Goal: Information Seeking & Learning: Learn about a topic

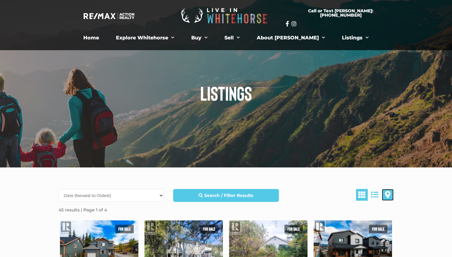
click at [387, 195] on span at bounding box center [388, 194] width 6 height 7
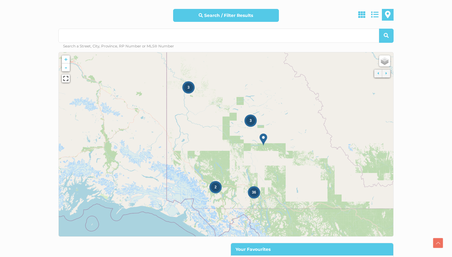
scroll to position [180, 0]
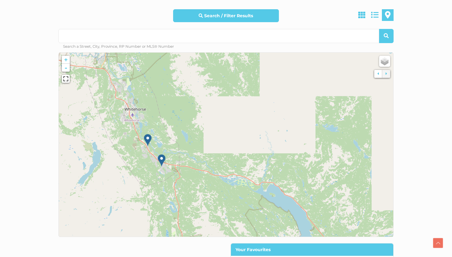
drag, startPoint x: 121, startPoint y: 153, endPoint x: 198, endPoint y: 192, distance: 85.9
click at [198, 192] on icon at bounding box center [302, 183] width 455 height 250
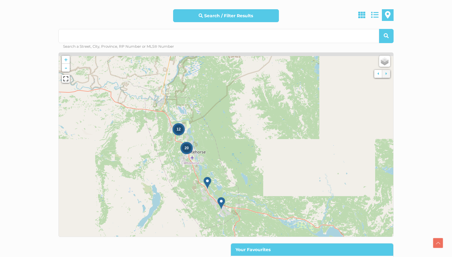
drag, startPoint x: 129, startPoint y: 144, endPoint x: 196, endPoint y: 190, distance: 81.1
click at [198, 192] on icon at bounding box center [285, 187] width 455 height 250
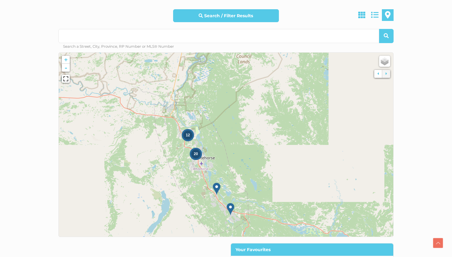
click at [218, 187] on img at bounding box center [217, 188] width 8 height 13
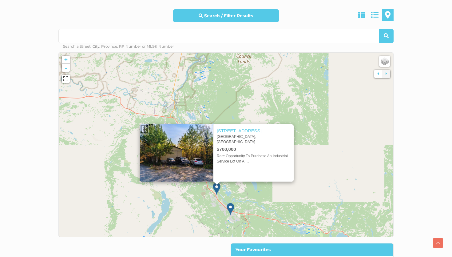
click at [231, 207] on img at bounding box center [231, 209] width 8 height 13
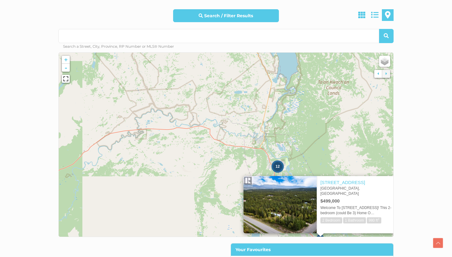
drag, startPoint x: 125, startPoint y: 176, endPoint x: 216, endPoint y: 207, distance: 95.4
click at [216, 207] on icon at bounding box center [315, 176] width 455 height 250
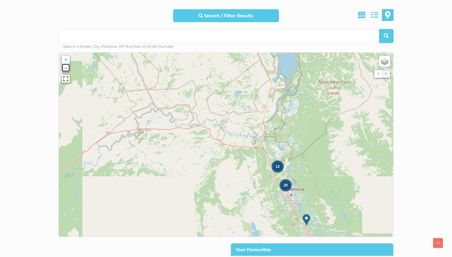
click at [65, 68] on link "-" at bounding box center [66, 68] width 8 height 8
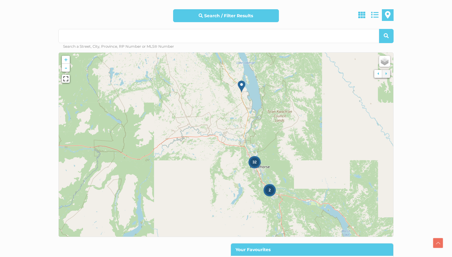
click at [242, 87] on img at bounding box center [242, 86] width 8 height 13
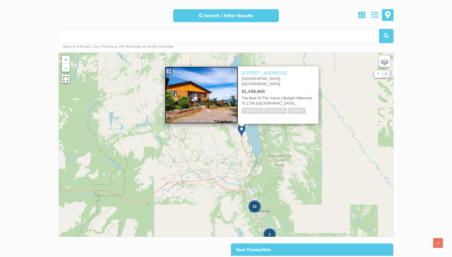
click at [217, 97] on img at bounding box center [201, 94] width 73 height 57
click at [67, 66] on link "-" at bounding box center [66, 68] width 8 height 8
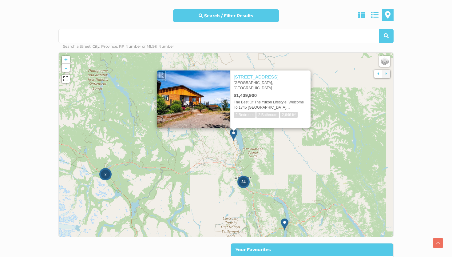
click at [256, 140] on icon at bounding box center [225, 144] width 455 height 250
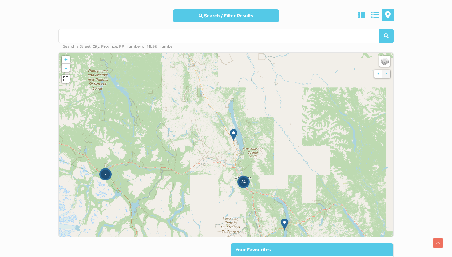
click at [107, 176] on div "2" at bounding box center [105, 173] width 9 height 9
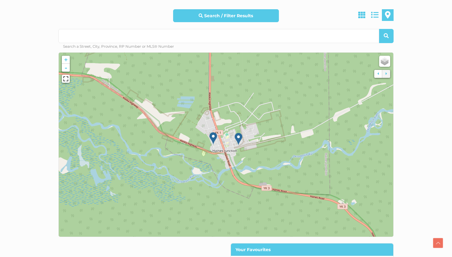
click at [239, 138] on img at bounding box center [239, 139] width 8 height 13
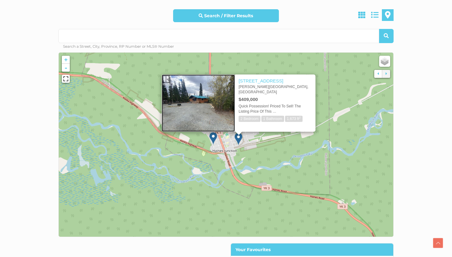
click at [215, 111] on img at bounding box center [198, 102] width 73 height 57
click at [251, 104] on div "Quick Possession! Priced To Sell! The Listing Price Of This …" at bounding box center [276, 109] width 74 height 10
click at [254, 81] on link "119 Alsek Crescent" at bounding box center [261, 80] width 45 height 5
click at [213, 140] on img at bounding box center [213, 138] width 8 height 13
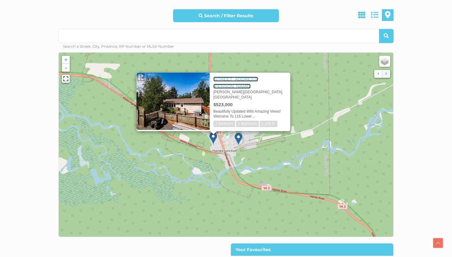
click at [221, 81] on link "[STREET_ADDRESS][PERSON_NAME]" at bounding box center [235, 83] width 45 height 12
click at [141, 145] on icon at bounding box center [225, 144] width 455 height 250
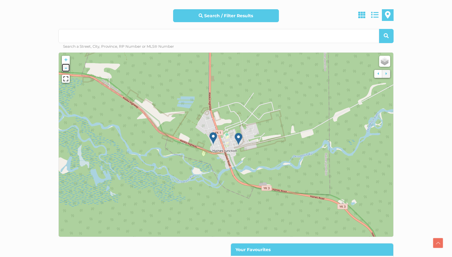
click at [65, 69] on link "-" at bounding box center [66, 68] width 8 height 8
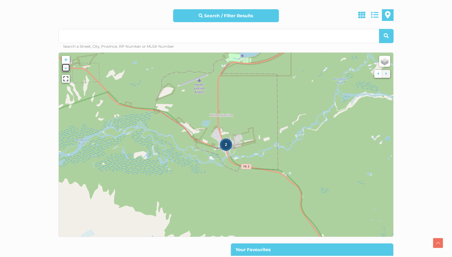
click at [65, 69] on link "-" at bounding box center [66, 68] width 8 height 8
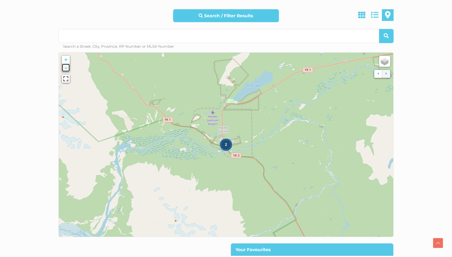
click at [67, 69] on link "-" at bounding box center [66, 68] width 8 height 8
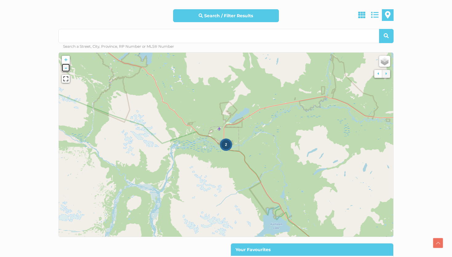
click at [67, 69] on link "-" at bounding box center [66, 68] width 8 height 8
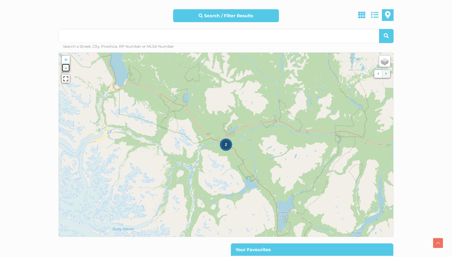
click at [67, 69] on link "-" at bounding box center [66, 68] width 8 height 8
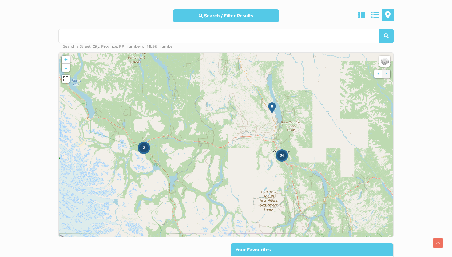
drag, startPoint x: 353, startPoint y: 129, endPoint x: 271, endPoint y: 132, distance: 81.8
click at [271, 132] on icon at bounding box center [143, 147] width 455 height 250
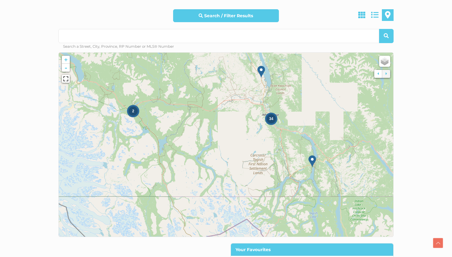
drag, startPoint x: 295, startPoint y: 143, endPoint x: 284, endPoint y: 107, distance: 37.5
click at [284, 107] on icon at bounding box center [215, 108] width 455 height 250
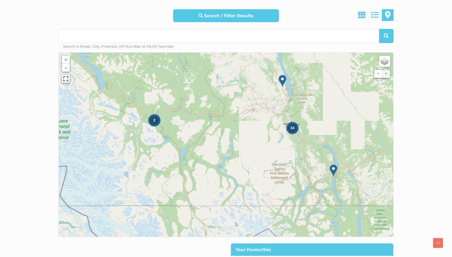
drag, startPoint x: 256, startPoint y: 148, endPoint x: 277, endPoint y: 157, distance: 23.0
click at [277, 157] on icon at bounding box center [247, 154] width 455 height 250
click at [193, 148] on icon at bounding box center [225, 144] width 455 height 250
click at [67, 61] on link "+" at bounding box center [66, 60] width 8 height 8
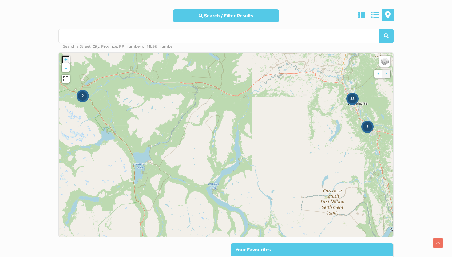
click at [66, 57] on link "+" at bounding box center [66, 60] width 8 height 8
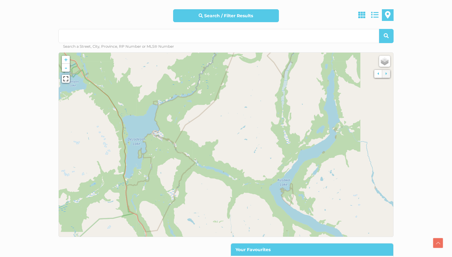
drag, startPoint x: 109, startPoint y: 166, endPoint x: 192, endPoint y: 120, distance: 95.8
click at [192, 120] on icon at bounding box center [308, 99] width 455 height 250
click at [66, 68] on link "-" at bounding box center [66, 68] width 8 height 8
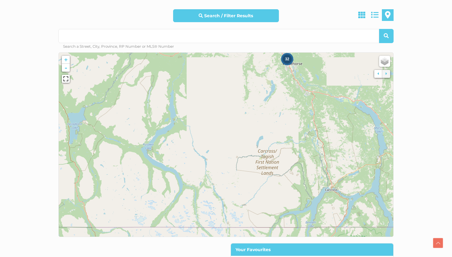
drag, startPoint x: 233, startPoint y: 131, endPoint x: 125, endPoint y: 114, distance: 109.0
click at [125, 114] on icon at bounding box center [118, 127] width 455 height 250
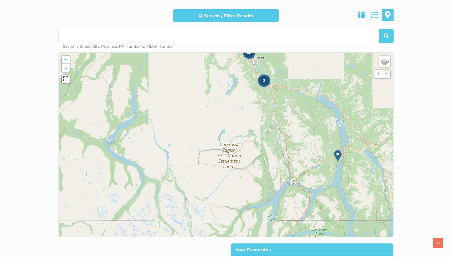
drag, startPoint x: 298, startPoint y: 181, endPoint x: 259, endPoint y: 175, distance: 39.6
click at [259, 175] on icon at bounding box center [187, 138] width 455 height 250
click at [69, 60] on link "+" at bounding box center [66, 60] width 8 height 8
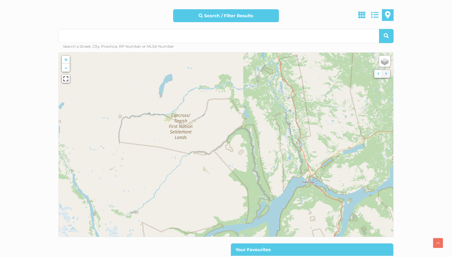
drag, startPoint x: 305, startPoint y: 181, endPoint x: 254, endPoint y: 141, distance: 64.4
click at [254, 141] on icon at bounding box center [174, 104] width 455 height 250
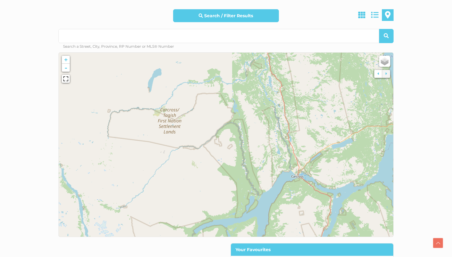
drag, startPoint x: 310, startPoint y: 182, endPoint x: 298, endPoint y: 176, distance: 12.9
click at [298, 176] on icon at bounding box center [214, 139] width 455 height 250
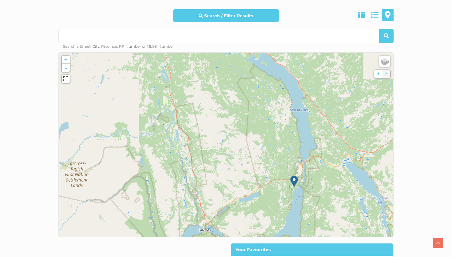
drag, startPoint x: 365, startPoint y: 162, endPoint x: 275, endPoint y: 213, distance: 103.7
click at [275, 213] on icon at bounding box center [133, 198] width 455 height 250
click at [295, 181] on img at bounding box center [294, 181] width 8 height 13
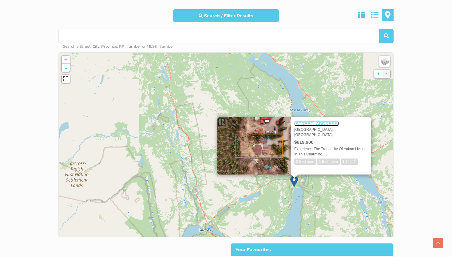
click at [310, 122] on link "[STREET_ADDRESS]" at bounding box center [316, 123] width 45 height 5
click at [65, 67] on link "-" at bounding box center [66, 68] width 8 height 8
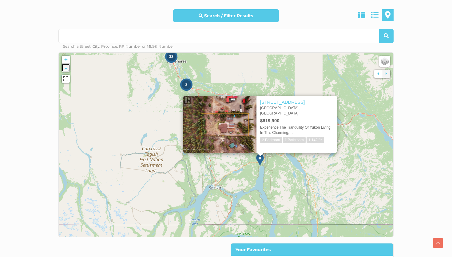
click at [68, 70] on link "-" at bounding box center [66, 68] width 8 height 8
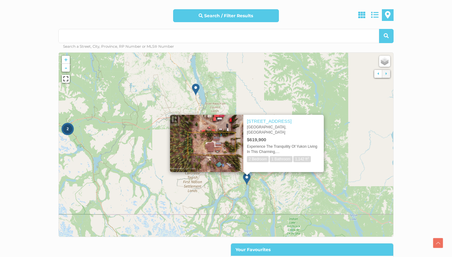
drag, startPoint x: 120, startPoint y: 89, endPoint x: 127, endPoint y: 126, distance: 37.6
click at [127, 126] on icon at bounding box center [229, 174] width 455 height 250
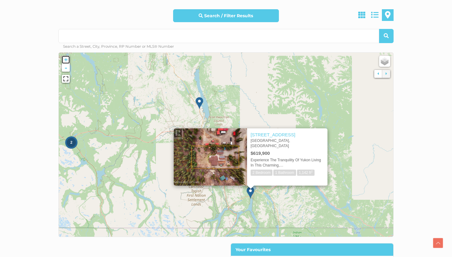
click at [69, 59] on link "+" at bounding box center [66, 60] width 8 height 8
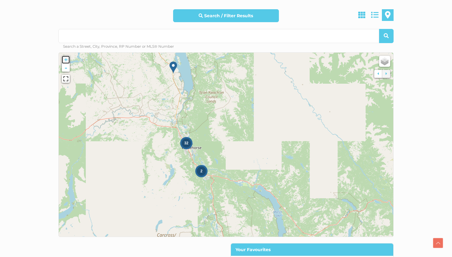
click at [65, 60] on link "+" at bounding box center [66, 60] width 8 height 8
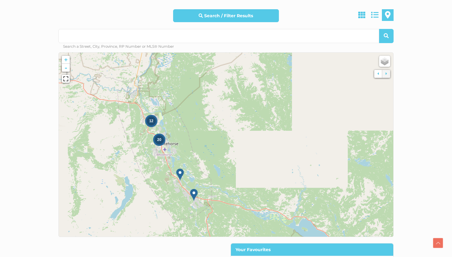
drag, startPoint x: 132, startPoint y: 166, endPoint x: 143, endPoint y: 158, distance: 12.8
click at [143, 158] on icon at bounding box center [236, 137] width 455 height 250
click at [65, 61] on link "+" at bounding box center [66, 60] width 8 height 8
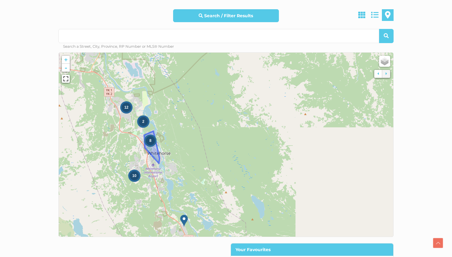
drag, startPoint x: 98, startPoint y: 135, endPoint x: 148, endPoint y: 145, distance: 51.1
click at [148, 145] on div "8" at bounding box center [150, 140] width 12 height 12
click at [64, 60] on link "+" at bounding box center [66, 60] width 8 height 8
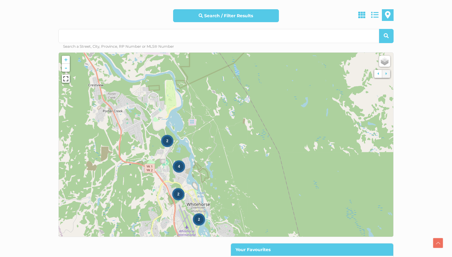
drag, startPoint x: 176, startPoint y: 170, endPoint x: 284, endPoint y: 214, distance: 116.6
click at [284, 214] on icon at bounding box center [332, 188] width 455 height 250
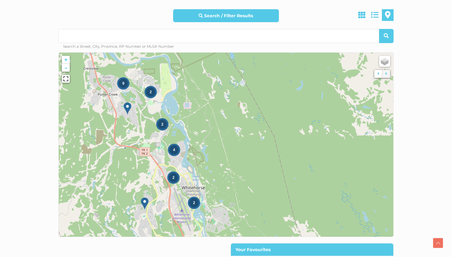
drag, startPoint x: 260, startPoint y: 154, endPoint x: 255, endPoint y: 138, distance: 17.4
click at [255, 138] on icon at bounding box center [221, 127] width 455 height 250
click at [174, 150] on span "4" at bounding box center [174, 150] width 2 height 4
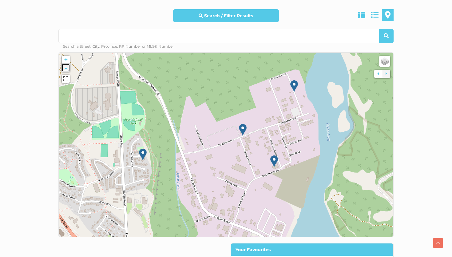
click at [64, 68] on link "-" at bounding box center [66, 68] width 8 height 8
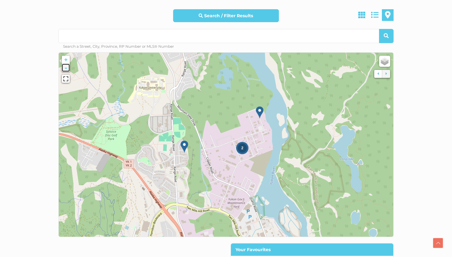
click at [64, 68] on link "-" at bounding box center [66, 68] width 8 height 8
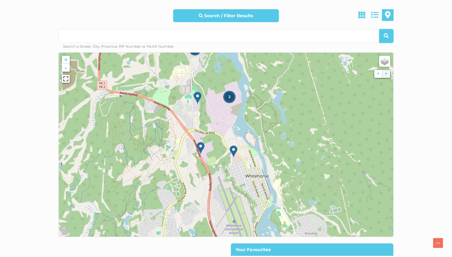
drag, startPoint x: 174, startPoint y: 106, endPoint x: 166, endPoint y: 60, distance: 47.0
click at [166, 60] on icon at bounding box center [218, 100] width 455 height 250
click at [67, 60] on link "+" at bounding box center [66, 60] width 8 height 8
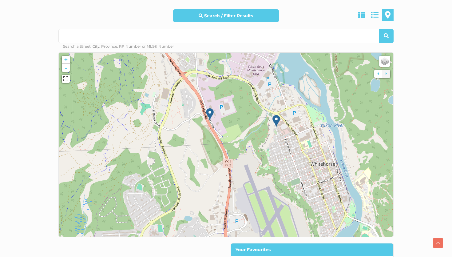
drag, startPoint x: 174, startPoint y: 179, endPoint x: 212, endPoint y: 99, distance: 89.1
click at [212, 99] on icon at bounding box center [260, 101] width 455 height 250
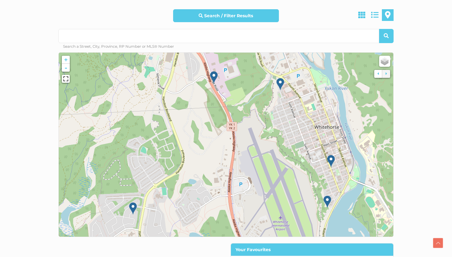
click at [212, 96] on icon at bounding box center [225, 144] width 455 height 250
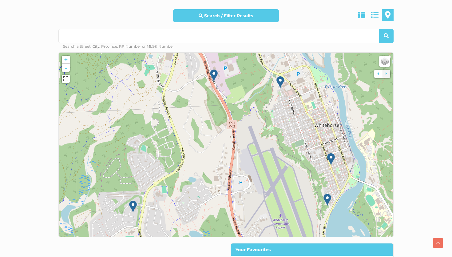
click at [133, 204] on img at bounding box center [133, 206] width 8 height 13
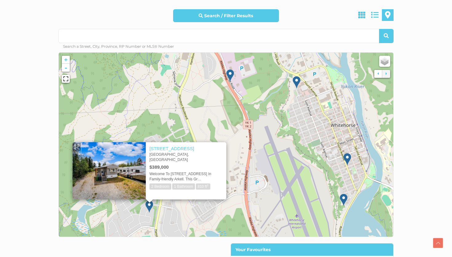
click at [345, 200] on img at bounding box center [344, 199] width 8 height 13
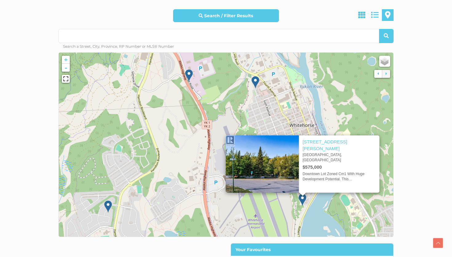
click at [344, 133] on div "× 600 Drury Street Whitehorse, Yukon $575,000 Downtown Lot Zoned Cm1 With Huge …" at bounding box center [302, 161] width 178 height 76
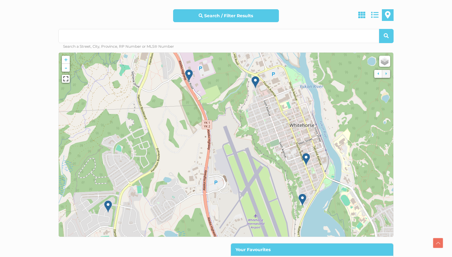
click at [308, 161] on img at bounding box center [306, 159] width 8 height 13
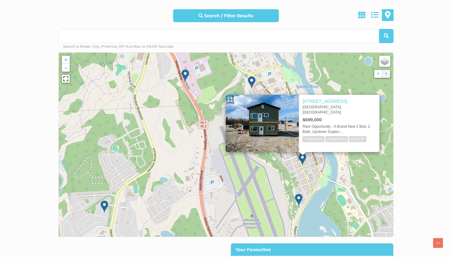
click at [324, 78] on icon at bounding box center [225, 144] width 455 height 250
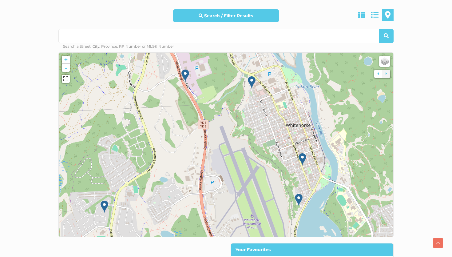
click at [253, 82] on img at bounding box center [252, 82] width 8 height 13
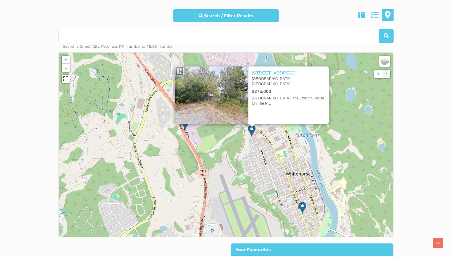
click at [314, 169] on icon at bounding box center [225, 144] width 455 height 250
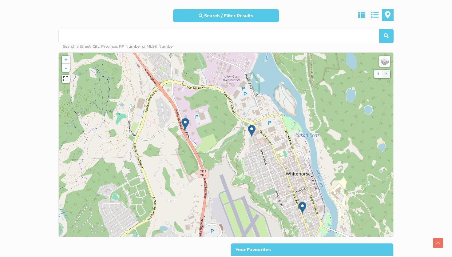
click at [185, 122] on img at bounding box center [185, 124] width 8 height 13
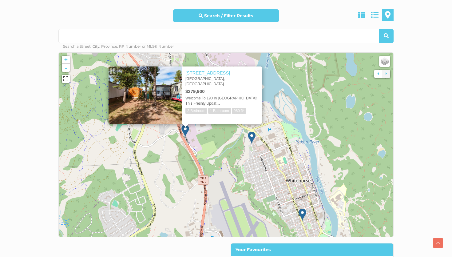
click at [194, 131] on icon at bounding box center [225, 144] width 455 height 250
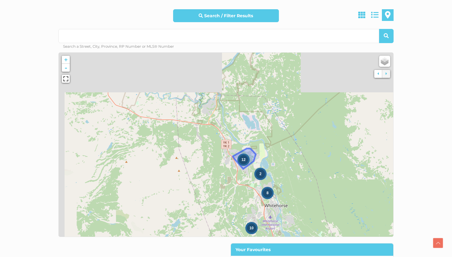
drag, startPoint x: 176, startPoint y: 83, endPoint x: 248, endPoint y: 155, distance: 102.2
click at [248, 155] on icon at bounding box center [294, 213] width 455 height 250
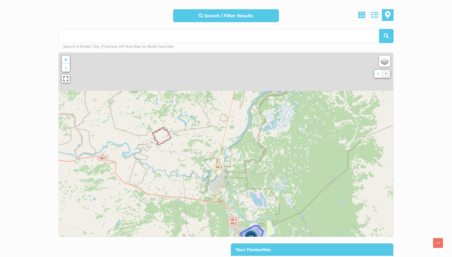
drag, startPoint x: 248, startPoint y: 155, endPoint x: 253, endPoint y: 256, distance: 101.0
click at [253, 256] on div "Search / Filter Results All Property Types Business Industrial Office Other Sin…" at bounding box center [226, 162] width 344 height 306
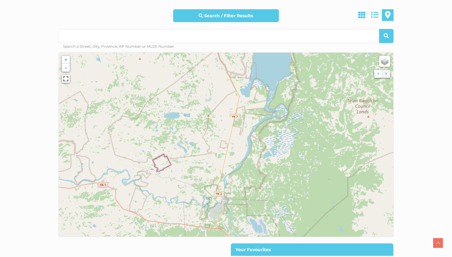
drag, startPoint x: 253, startPoint y: 201, endPoint x: 254, endPoint y: 257, distance: 55.7
click at [254, 256] on html "Skip to content Call or Text Scott: 867.333.1095 Home Explore Whitehorse Neighb…" at bounding box center [226, 228] width 452 height 817
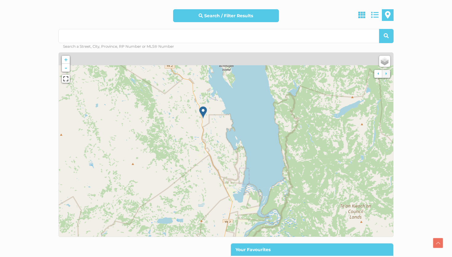
drag, startPoint x: 256, startPoint y: 194, endPoint x: 248, endPoint y: 250, distance: 56.4
click at [248, 250] on div "Search / Filter Results All Property Types Business Industrial Office Other Sin…" at bounding box center [226, 162] width 344 height 306
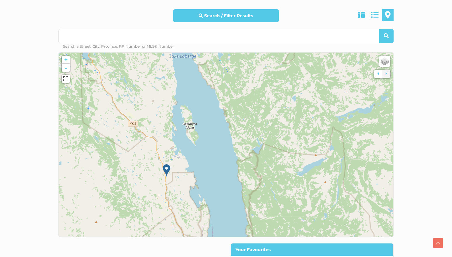
drag, startPoint x: 255, startPoint y: 200, endPoint x: 220, endPoint y: 249, distance: 60.7
click at [220, 249] on div "Search / Filter Results All Property Types Business Industrial Office Other Sin…" at bounding box center [226, 162] width 344 height 306
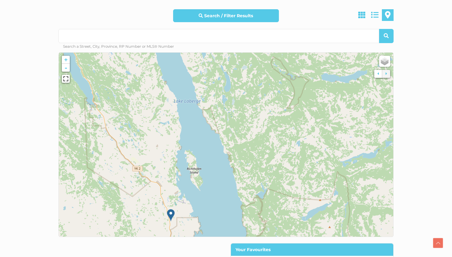
drag, startPoint x: 237, startPoint y: 189, endPoint x: 241, endPoint y: 235, distance: 45.7
click at [241, 235] on icon at bounding box center [230, 190] width 455 height 250
click at [67, 70] on link "-" at bounding box center [66, 68] width 8 height 8
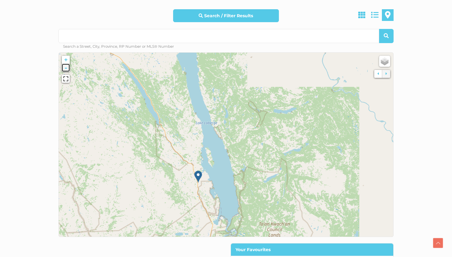
click at [67, 70] on link "-" at bounding box center [66, 68] width 8 height 8
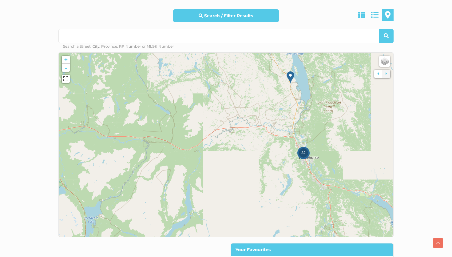
drag, startPoint x: 204, startPoint y: 134, endPoint x: 283, endPoint y: 53, distance: 112.6
click at [283, 53] on icon at bounding box center [304, 64] width 455 height 250
click at [66, 69] on link "-" at bounding box center [66, 68] width 8 height 8
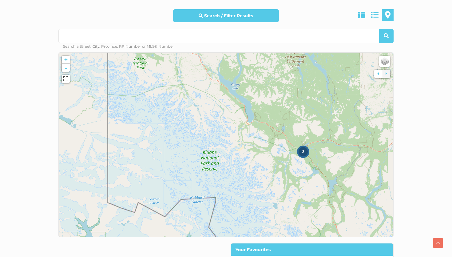
drag, startPoint x: 152, startPoint y: 146, endPoint x: 318, endPoint y: 154, distance: 166.5
click at [318, 154] on icon at bounding box center [399, 149] width 455 height 250
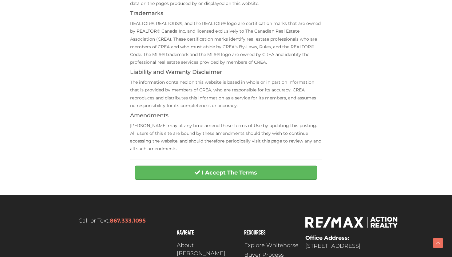
scroll to position [191, 0]
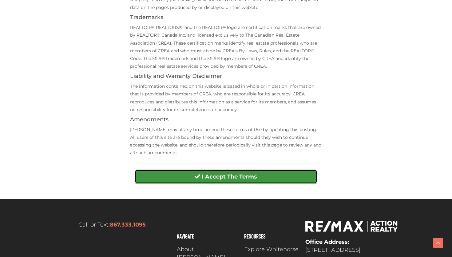
click at [232, 174] on strong "I Accept The Terms" at bounding box center [229, 176] width 55 height 7
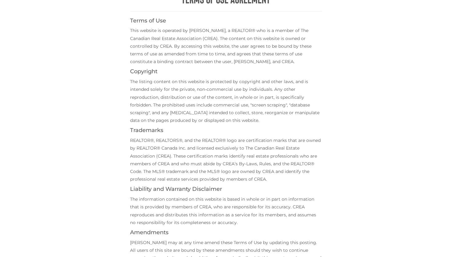
scroll to position [0, 0]
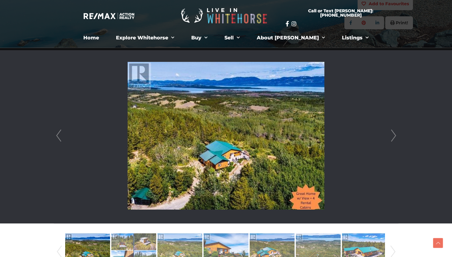
scroll to position [155, 0]
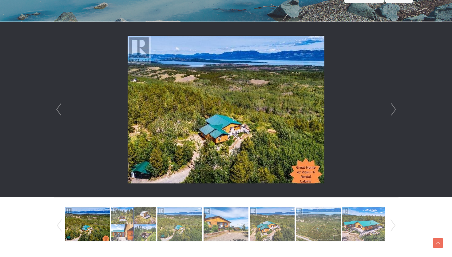
click at [394, 109] on link "Next" at bounding box center [393, 109] width 9 height 175
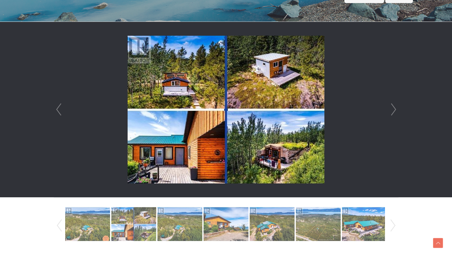
click at [394, 109] on link "Next" at bounding box center [393, 109] width 9 height 175
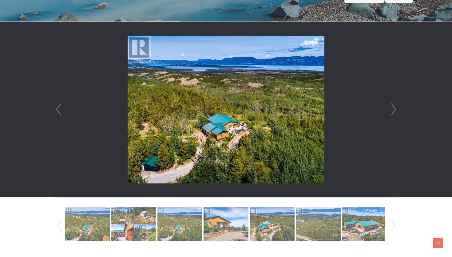
click at [394, 109] on link "Next" at bounding box center [393, 109] width 9 height 175
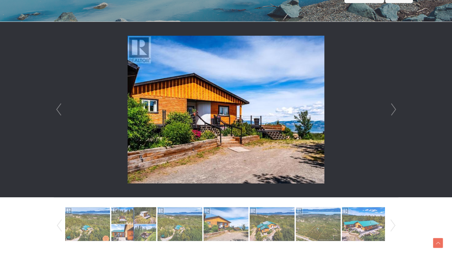
click at [394, 109] on link "Next" at bounding box center [393, 109] width 9 height 175
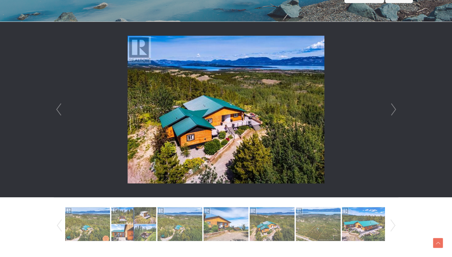
click at [394, 109] on link "Next" at bounding box center [393, 109] width 9 height 175
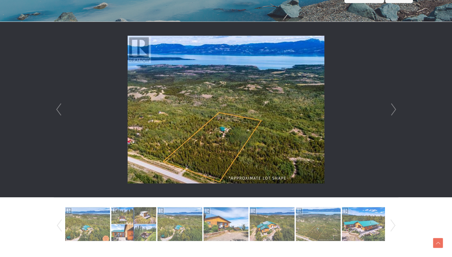
click at [394, 109] on link "Next" at bounding box center [393, 109] width 9 height 175
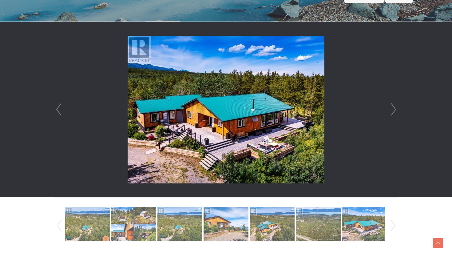
click at [394, 109] on link "Next" at bounding box center [393, 109] width 9 height 175
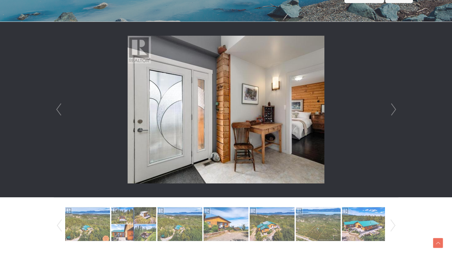
click at [394, 109] on link "Next" at bounding box center [393, 109] width 9 height 175
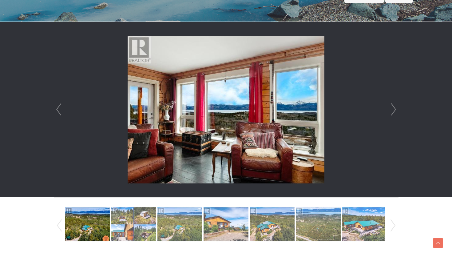
click at [394, 109] on link "Next" at bounding box center [393, 109] width 9 height 175
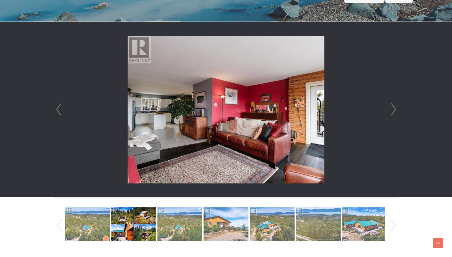
click at [394, 109] on link "Next" at bounding box center [393, 109] width 9 height 175
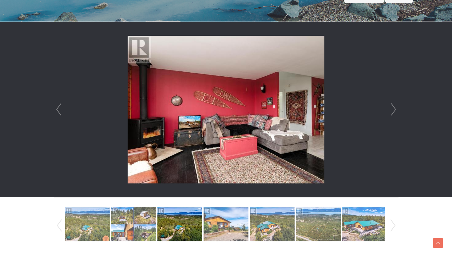
click at [394, 108] on link "Next" at bounding box center [393, 109] width 9 height 175
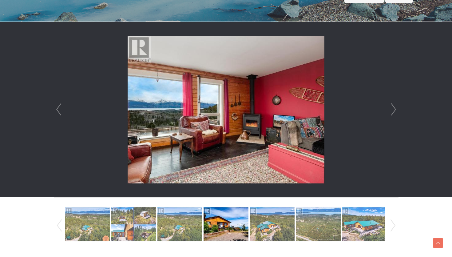
click at [394, 109] on link "Next" at bounding box center [393, 109] width 9 height 175
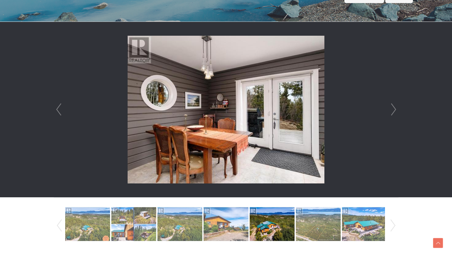
click at [57, 112] on link "Prev" at bounding box center [58, 109] width 9 height 175
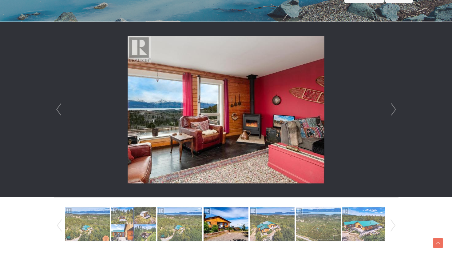
click at [391, 109] on link "Next" at bounding box center [393, 109] width 9 height 175
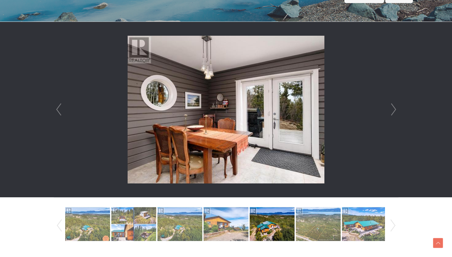
click at [391, 109] on link "Next" at bounding box center [393, 109] width 9 height 175
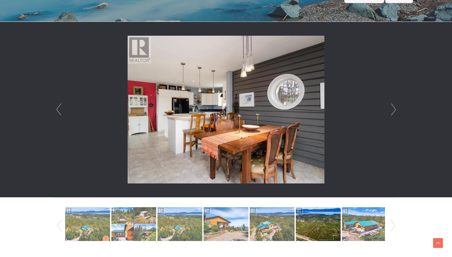
click at [391, 109] on link "Next" at bounding box center [393, 109] width 9 height 175
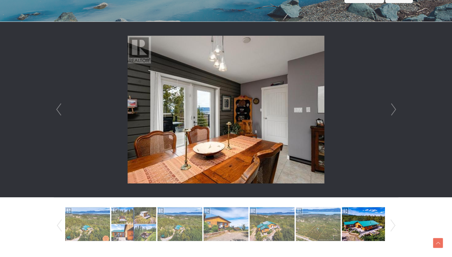
click at [391, 109] on link "Next" at bounding box center [393, 109] width 9 height 175
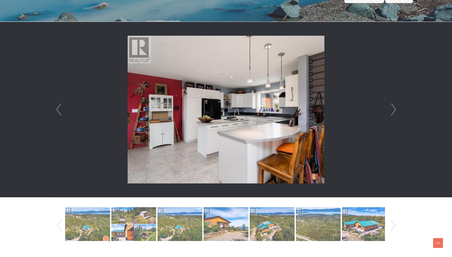
click at [391, 109] on link "Next" at bounding box center [393, 109] width 9 height 175
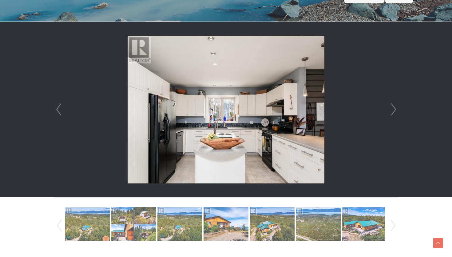
click at [391, 109] on link "Next" at bounding box center [393, 109] width 9 height 175
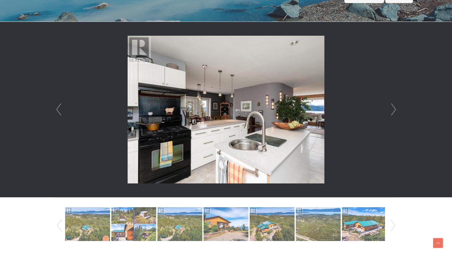
click at [391, 109] on link "Next" at bounding box center [393, 109] width 9 height 175
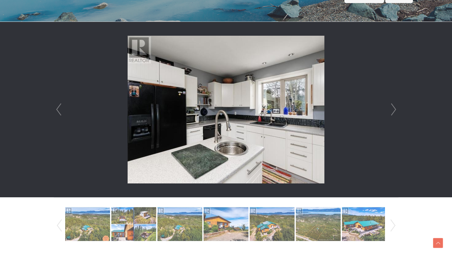
click at [391, 109] on link "Next" at bounding box center [393, 109] width 9 height 175
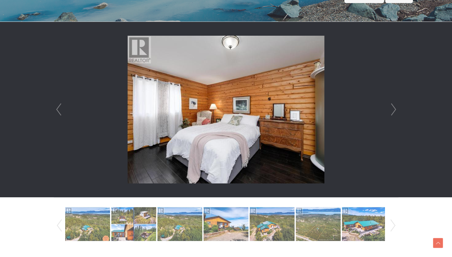
click at [391, 109] on link "Next" at bounding box center [393, 109] width 9 height 175
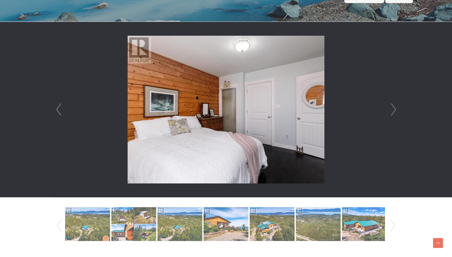
click at [59, 113] on link "Prev" at bounding box center [58, 109] width 9 height 175
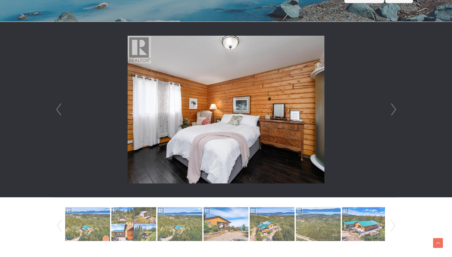
click at [394, 106] on link "Next" at bounding box center [393, 109] width 9 height 175
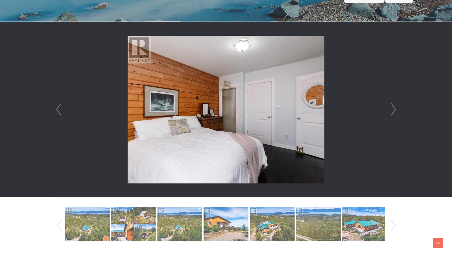
click at [394, 106] on link "Next" at bounding box center [393, 109] width 9 height 175
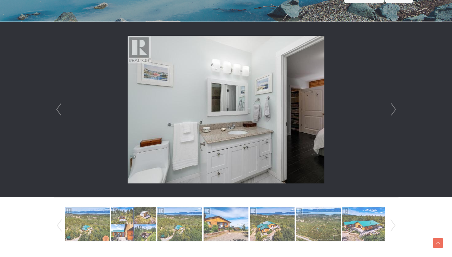
click at [394, 106] on link "Next" at bounding box center [393, 109] width 9 height 175
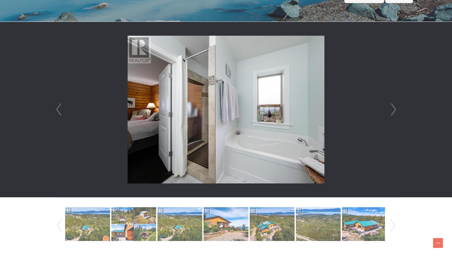
click at [394, 106] on link "Next" at bounding box center [393, 109] width 9 height 175
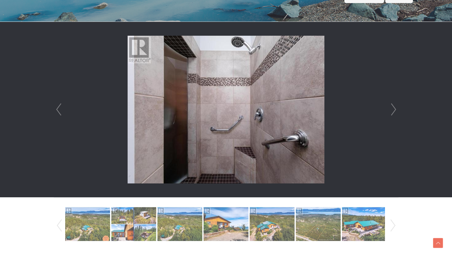
click at [394, 106] on link "Next" at bounding box center [393, 109] width 9 height 175
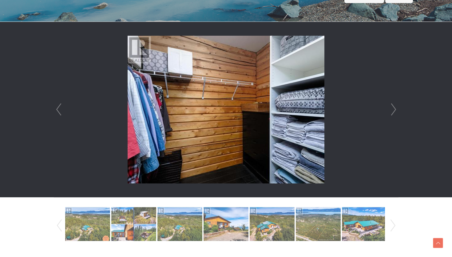
click at [394, 106] on link "Next" at bounding box center [393, 109] width 9 height 175
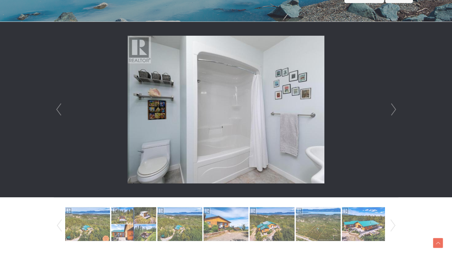
click at [394, 106] on link "Next" at bounding box center [393, 109] width 9 height 175
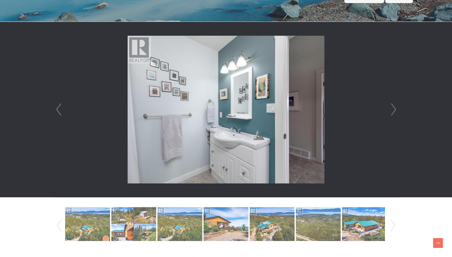
click at [394, 106] on link "Next" at bounding box center [393, 109] width 9 height 175
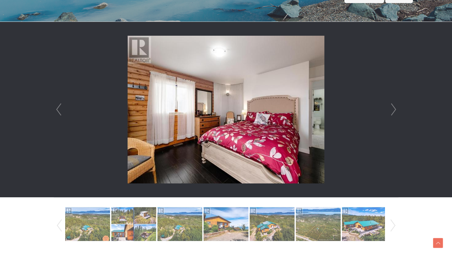
click at [394, 106] on link "Next" at bounding box center [393, 109] width 9 height 175
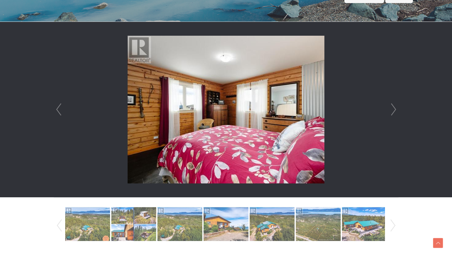
click at [394, 106] on link "Next" at bounding box center [393, 109] width 9 height 175
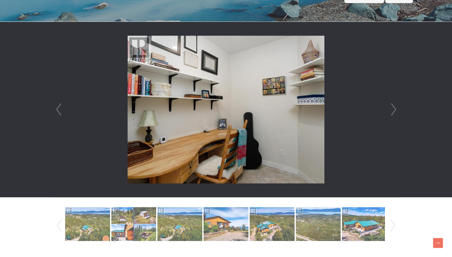
click at [394, 106] on link "Next" at bounding box center [393, 109] width 9 height 175
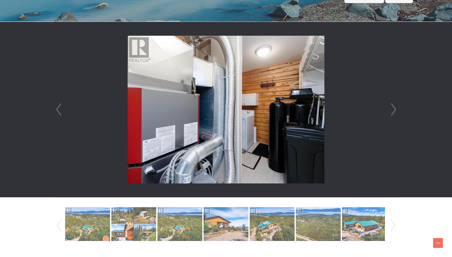
click at [394, 106] on link "Next" at bounding box center [393, 109] width 9 height 175
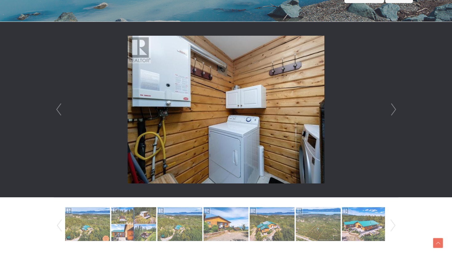
click at [394, 106] on link "Next" at bounding box center [393, 109] width 9 height 175
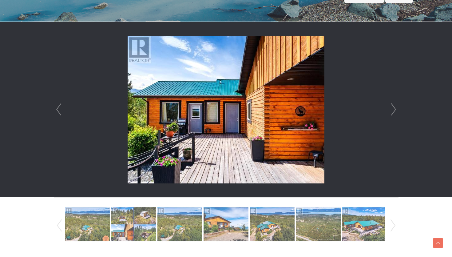
click at [394, 106] on link "Next" at bounding box center [393, 109] width 9 height 175
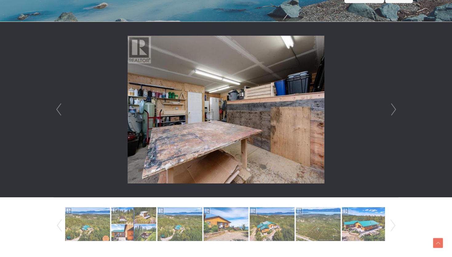
click at [393, 107] on link "Next" at bounding box center [393, 109] width 9 height 175
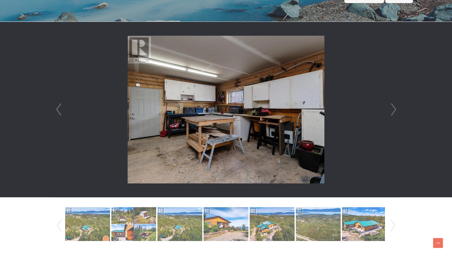
click at [393, 107] on link "Next" at bounding box center [393, 109] width 9 height 175
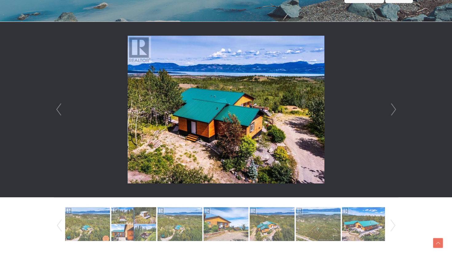
click at [393, 107] on link "Next" at bounding box center [393, 109] width 9 height 175
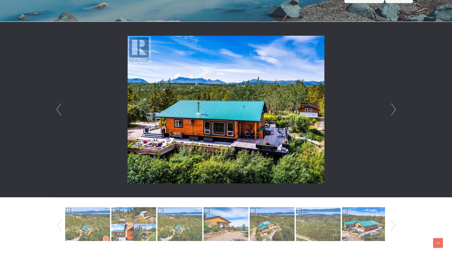
click at [387, 108] on li at bounding box center [226, 109] width 344 height 175
click at [388, 108] on li at bounding box center [226, 109] width 344 height 175
click at [394, 108] on link "Next" at bounding box center [393, 109] width 9 height 175
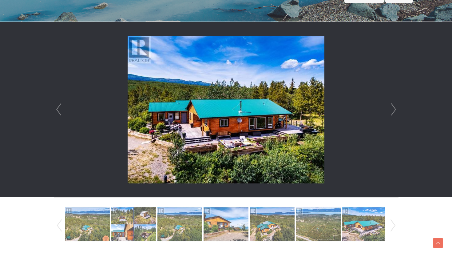
click at [394, 108] on link "Next" at bounding box center [393, 109] width 9 height 175
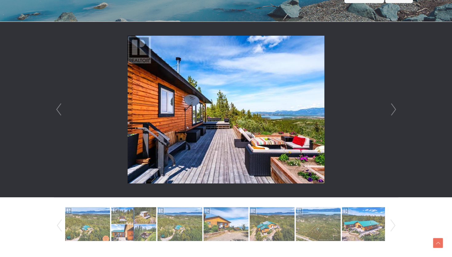
click at [394, 108] on link "Next" at bounding box center [393, 109] width 9 height 175
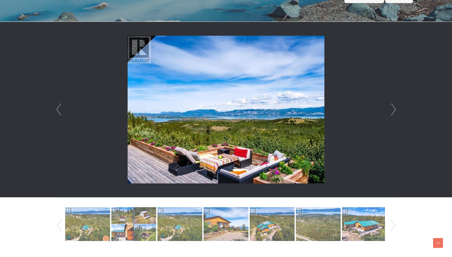
click at [394, 108] on link "Next" at bounding box center [393, 109] width 9 height 175
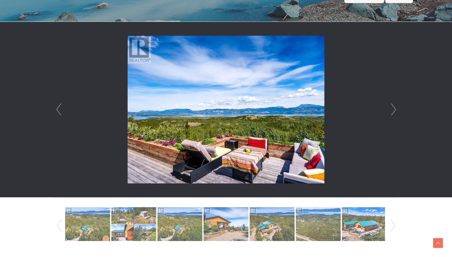
click at [394, 108] on link "Next" at bounding box center [393, 109] width 9 height 175
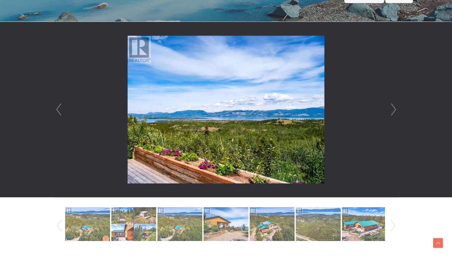
click at [394, 108] on link "Next" at bounding box center [393, 109] width 9 height 175
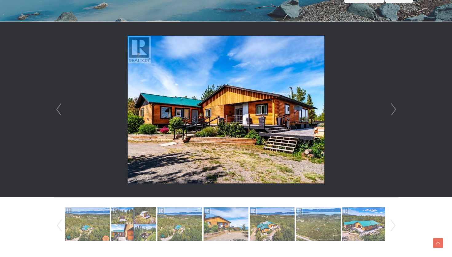
click at [393, 107] on link "Next" at bounding box center [393, 109] width 9 height 175
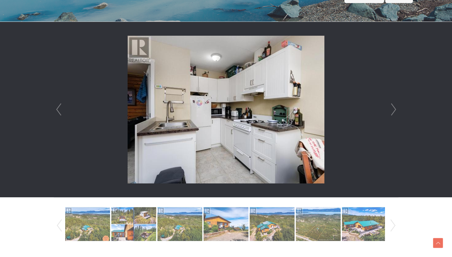
click at [393, 107] on link "Next" at bounding box center [393, 109] width 9 height 175
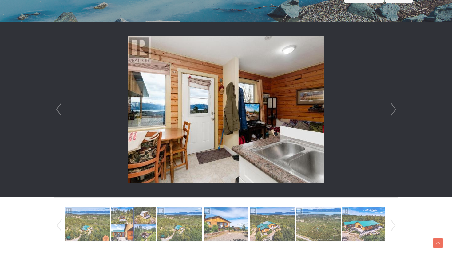
click at [393, 107] on link "Next" at bounding box center [393, 109] width 9 height 175
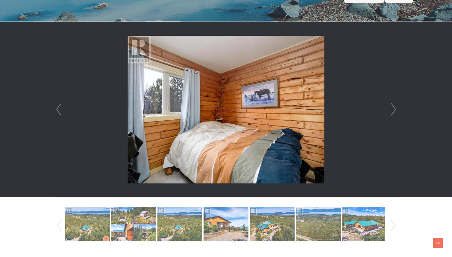
click at [393, 107] on link "Next" at bounding box center [393, 109] width 9 height 175
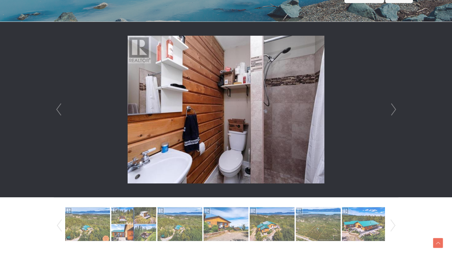
click at [393, 107] on link "Next" at bounding box center [393, 109] width 9 height 175
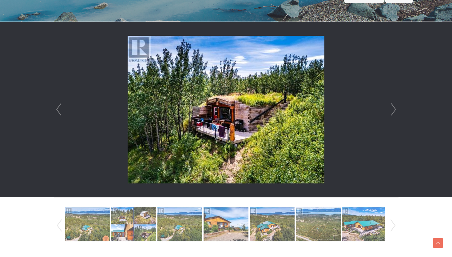
click at [393, 107] on link "Next" at bounding box center [393, 109] width 9 height 175
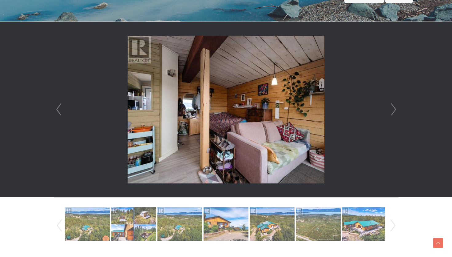
click at [393, 107] on link "Next" at bounding box center [393, 109] width 9 height 175
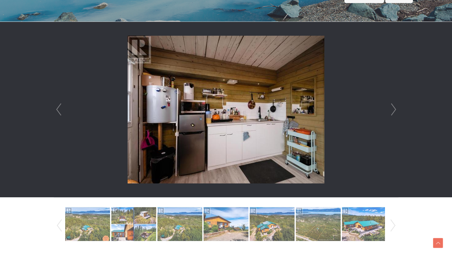
click at [393, 107] on link "Next" at bounding box center [393, 109] width 9 height 175
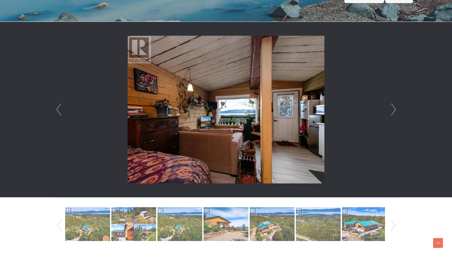
click at [393, 107] on link "Next" at bounding box center [393, 109] width 9 height 175
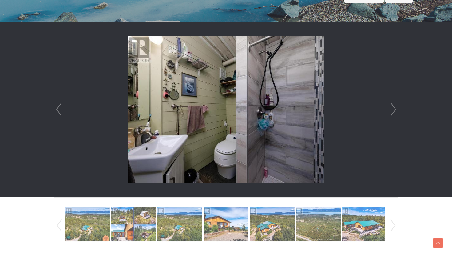
click at [393, 107] on link "Next" at bounding box center [393, 109] width 9 height 175
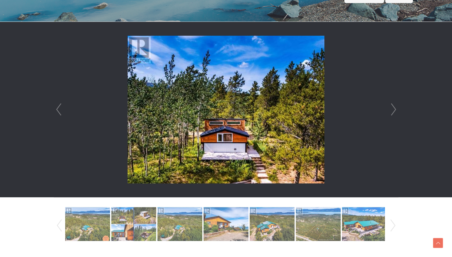
click at [393, 107] on link "Next" at bounding box center [393, 109] width 9 height 175
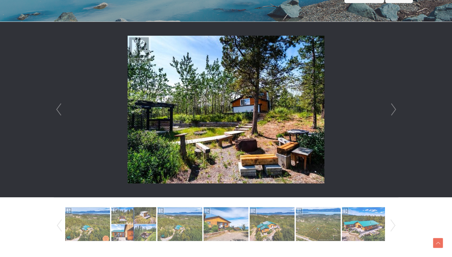
click at [393, 108] on link "Next" at bounding box center [393, 109] width 9 height 175
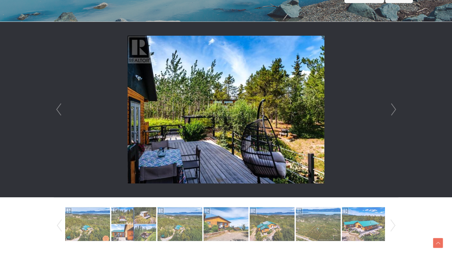
click at [393, 108] on link "Next" at bounding box center [393, 109] width 9 height 175
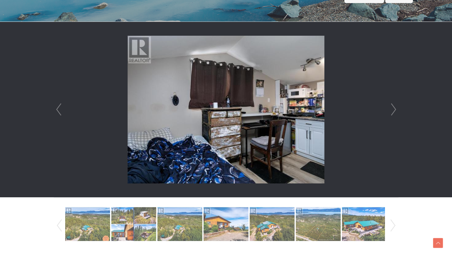
click at [393, 108] on link "Next" at bounding box center [393, 109] width 9 height 175
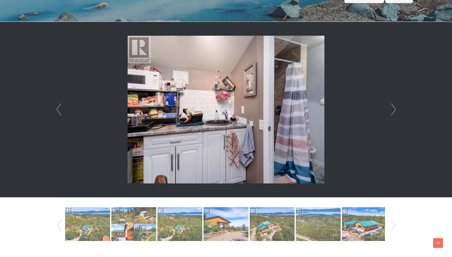
click at [393, 108] on link "Next" at bounding box center [393, 109] width 9 height 175
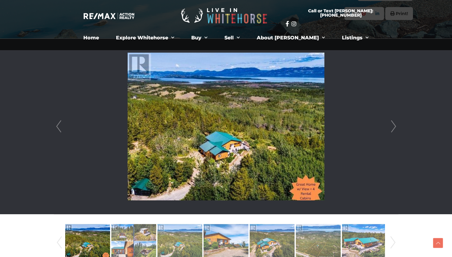
scroll to position [121, 0]
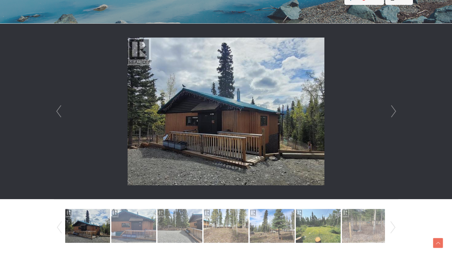
scroll to position [157, 0]
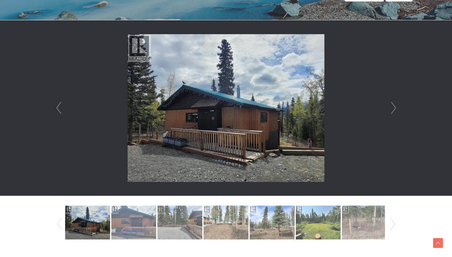
click at [391, 109] on link "Next" at bounding box center [393, 107] width 9 height 175
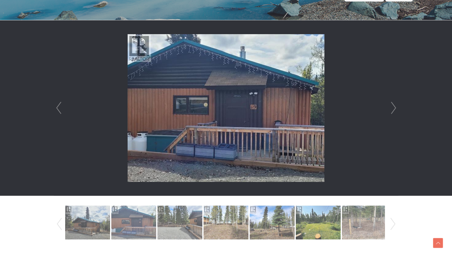
click at [391, 109] on link "Next" at bounding box center [393, 107] width 9 height 175
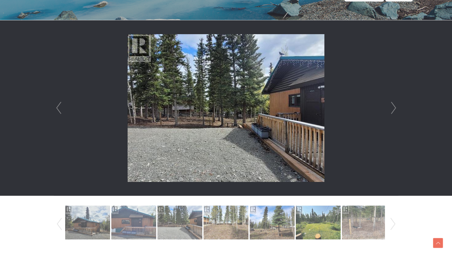
click at [391, 109] on link "Next" at bounding box center [393, 107] width 9 height 175
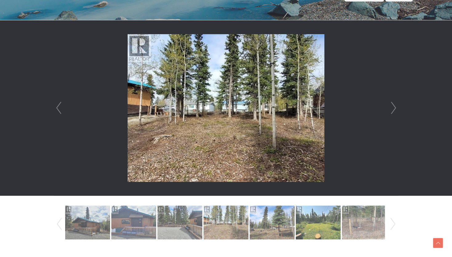
click at [391, 109] on link "Next" at bounding box center [393, 107] width 9 height 175
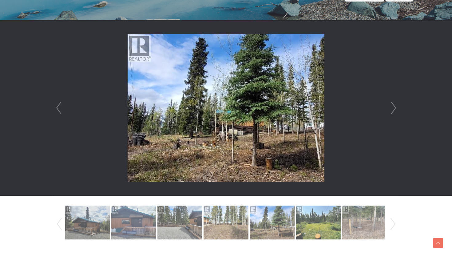
click at [391, 109] on link "Next" at bounding box center [393, 107] width 9 height 175
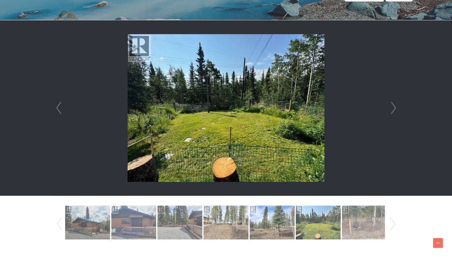
click at [391, 109] on link "Next" at bounding box center [393, 107] width 9 height 175
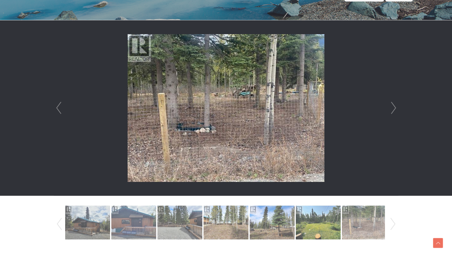
click at [391, 109] on link "Next" at bounding box center [393, 107] width 9 height 175
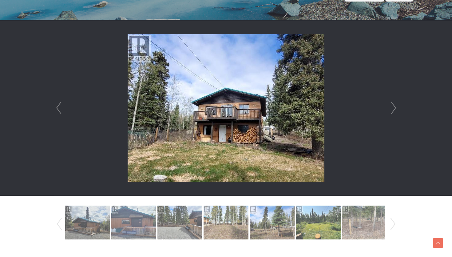
click at [391, 109] on link "Next" at bounding box center [393, 107] width 9 height 175
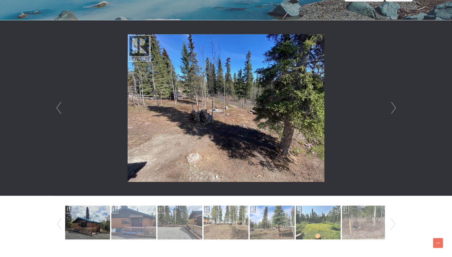
click at [391, 109] on link "Next" at bounding box center [393, 107] width 9 height 175
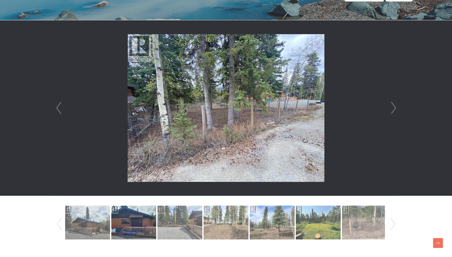
click at [391, 109] on link "Next" at bounding box center [393, 107] width 9 height 175
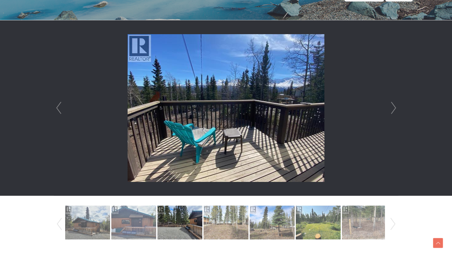
click at [391, 109] on link "Next" at bounding box center [393, 107] width 9 height 175
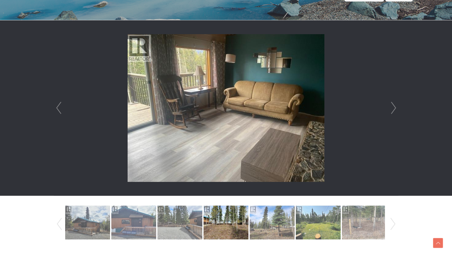
click at [391, 109] on link "Next" at bounding box center [393, 107] width 9 height 175
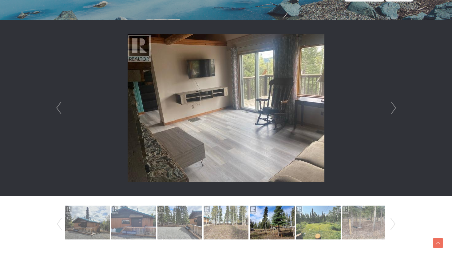
click at [391, 109] on link "Next" at bounding box center [393, 107] width 9 height 175
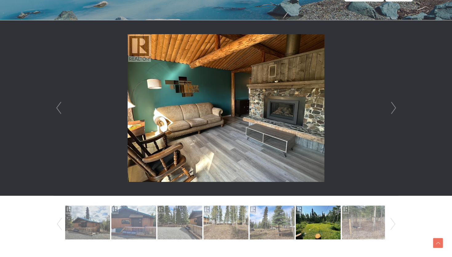
click at [391, 109] on link "Next" at bounding box center [393, 107] width 9 height 175
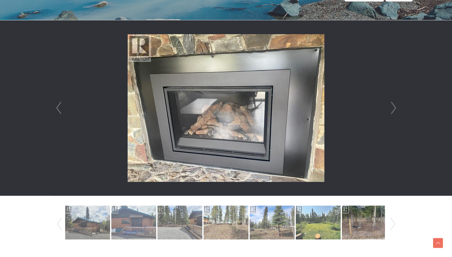
click at [391, 109] on link "Next" at bounding box center [393, 107] width 9 height 175
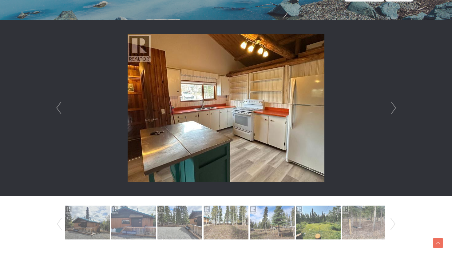
click at [391, 109] on link "Next" at bounding box center [393, 107] width 9 height 175
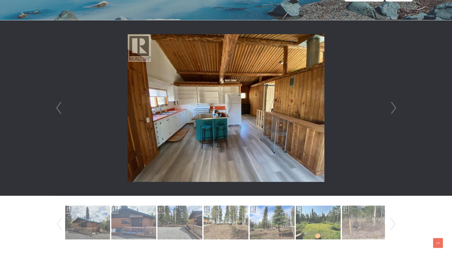
click at [391, 109] on link "Next" at bounding box center [393, 107] width 9 height 175
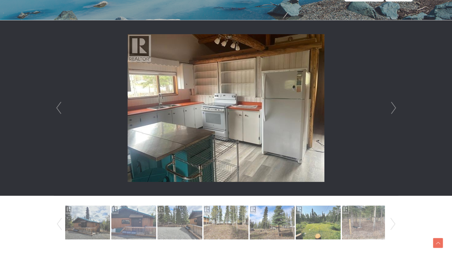
click at [391, 109] on link "Next" at bounding box center [393, 107] width 9 height 175
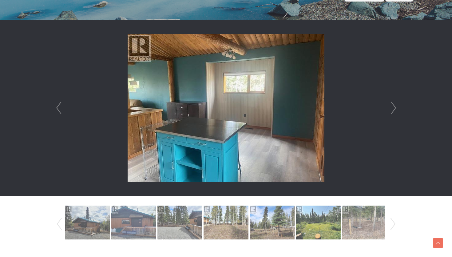
click at [391, 109] on link "Next" at bounding box center [393, 107] width 9 height 175
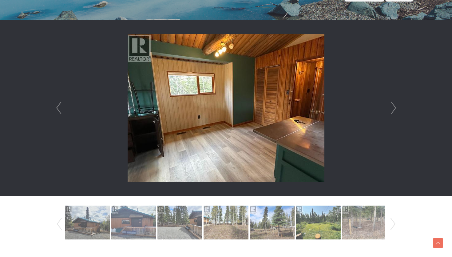
click at [391, 109] on link "Next" at bounding box center [393, 107] width 9 height 175
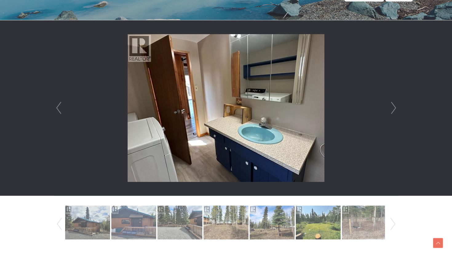
click at [391, 109] on link "Next" at bounding box center [393, 107] width 9 height 175
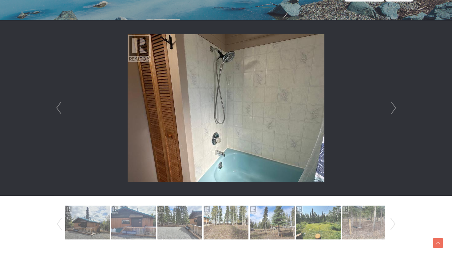
click at [391, 109] on link "Next" at bounding box center [393, 107] width 9 height 175
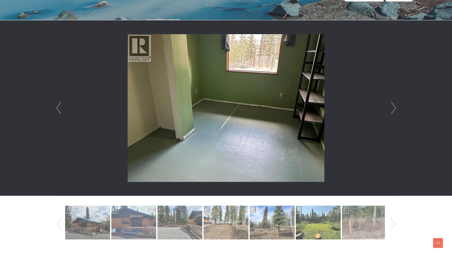
click at [391, 109] on link "Next" at bounding box center [393, 107] width 9 height 175
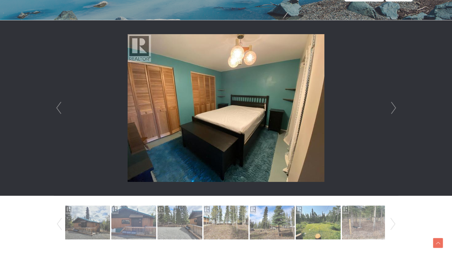
click at [391, 109] on link "Next" at bounding box center [393, 107] width 9 height 175
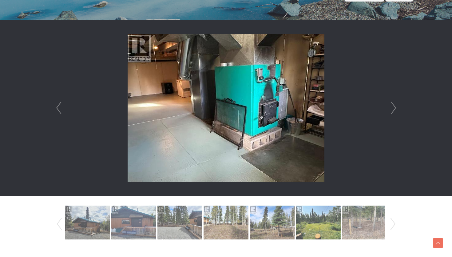
click at [391, 109] on link "Next" at bounding box center [393, 107] width 9 height 175
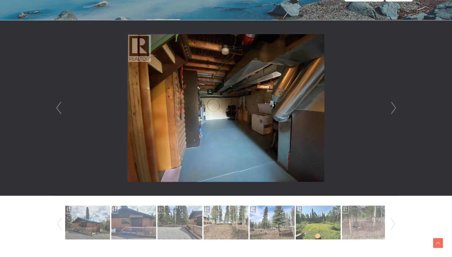
click at [391, 109] on link "Next" at bounding box center [393, 107] width 9 height 175
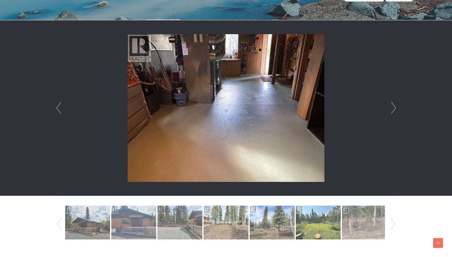
click at [391, 109] on link "Next" at bounding box center [393, 107] width 9 height 175
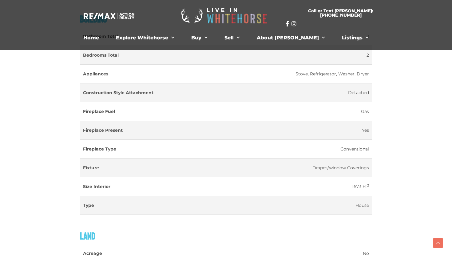
scroll to position [595, 0]
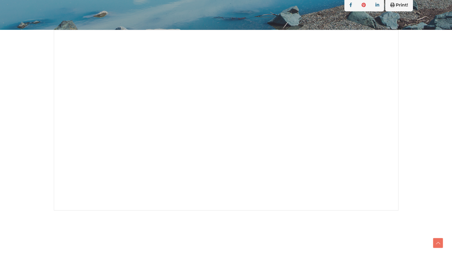
scroll to position [148, 0]
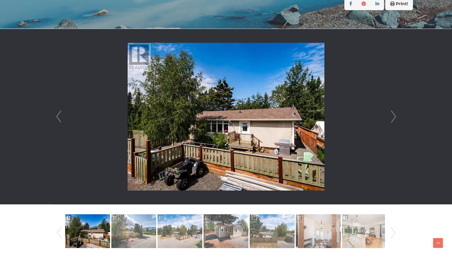
click at [390, 121] on link "Next" at bounding box center [393, 116] width 9 height 175
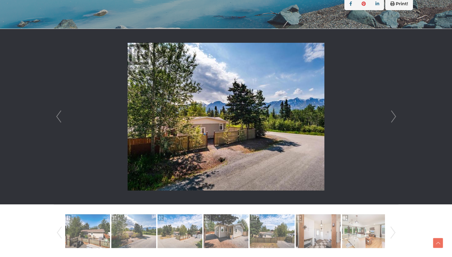
click at [390, 121] on link "Next" at bounding box center [393, 116] width 9 height 175
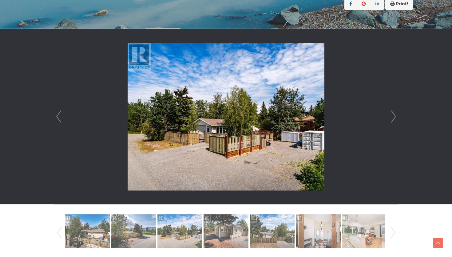
click at [390, 121] on link "Next" at bounding box center [393, 116] width 9 height 175
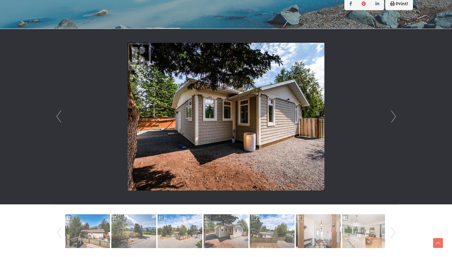
click at [390, 121] on link "Next" at bounding box center [393, 116] width 9 height 175
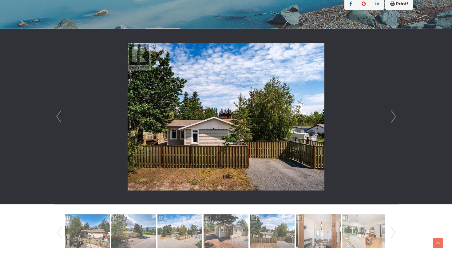
click at [390, 121] on link "Next" at bounding box center [393, 116] width 9 height 175
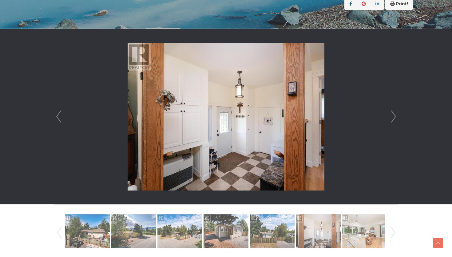
click at [390, 121] on link "Next" at bounding box center [393, 116] width 9 height 175
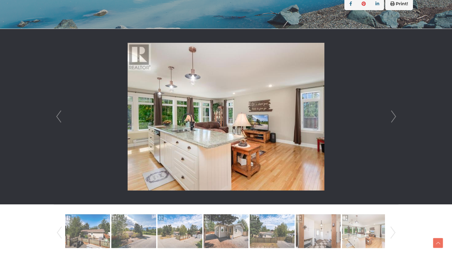
click at [390, 121] on link "Next" at bounding box center [393, 116] width 9 height 175
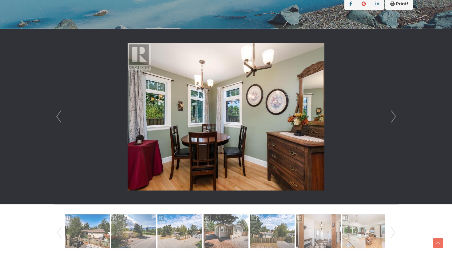
click at [390, 121] on link "Next" at bounding box center [393, 116] width 9 height 175
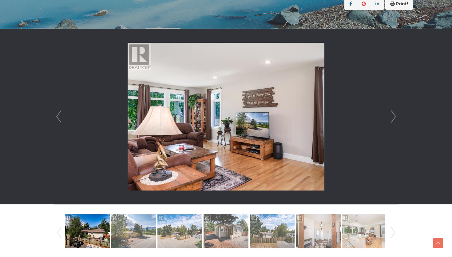
click at [390, 121] on link "Next" at bounding box center [393, 116] width 9 height 175
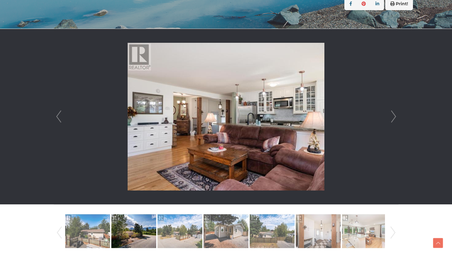
click at [390, 121] on link "Next" at bounding box center [393, 116] width 9 height 175
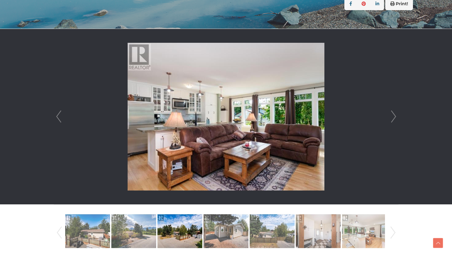
click at [390, 121] on link "Next" at bounding box center [393, 116] width 9 height 175
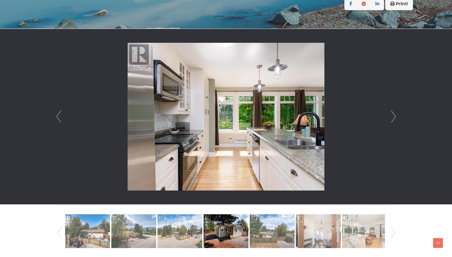
click at [390, 121] on link "Next" at bounding box center [393, 116] width 9 height 175
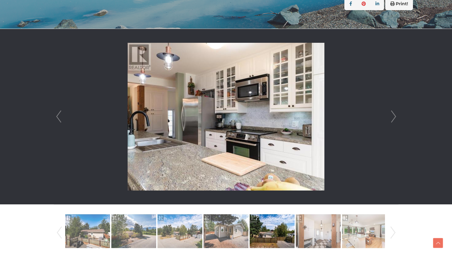
click at [390, 121] on link "Next" at bounding box center [393, 116] width 9 height 175
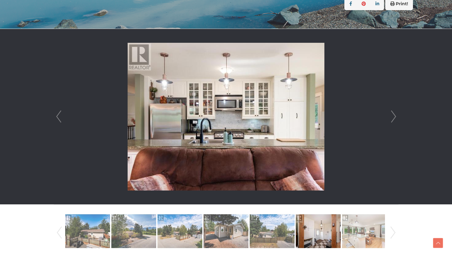
click at [390, 121] on link "Next" at bounding box center [393, 116] width 9 height 175
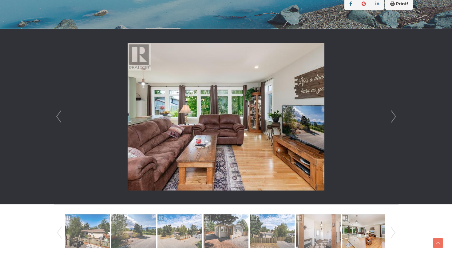
click at [390, 121] on link "Next" at bounding box center [393, 116] width 9 height 175
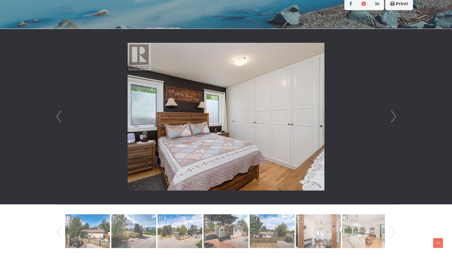
click at [390, 121] on link "Next" at bounding box center [393, 116] width 9 height 175
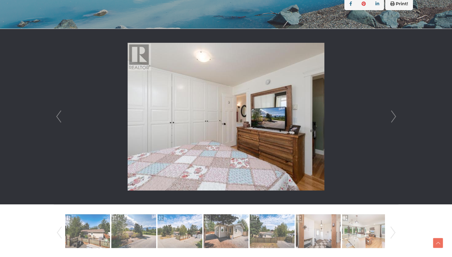
click at [390, 121] on link "Next" at bounding box center [393, 116] width 9 height 175
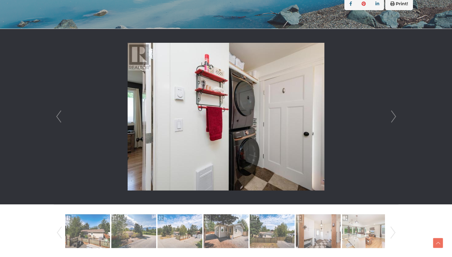
click at [390, 121] on link "Next" at bounding box center [393, 116] width 9 height 175
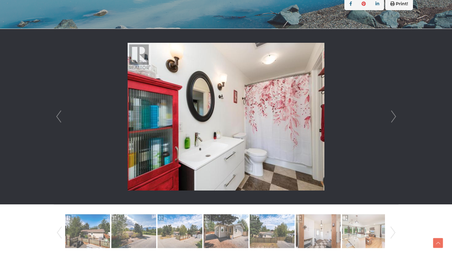
click at [390, 121] on link "Next" at bounding box center [393, 116] width 9 height 175
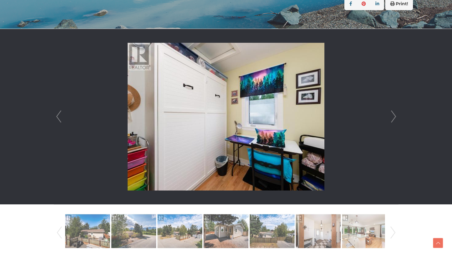
click at [390, 121] on link "Next" at bounding box center [393, 116] width 9 height 175
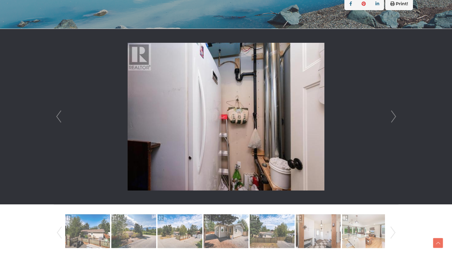
click at [390, 121] on link "Next" at bounding box center [393, 116] width 9 height 175
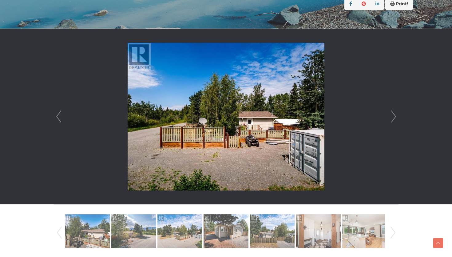
click at [390, 121] on link "Next" at bounding box center [393, 116] width 9 height 175
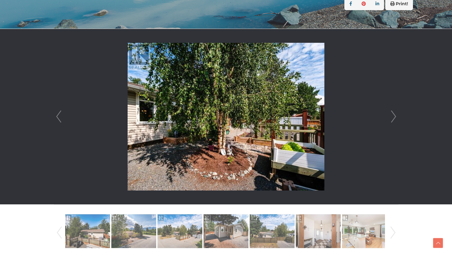
click at [390, 121] on link "Next" at bounding box center [393, 116] width 9 height 175
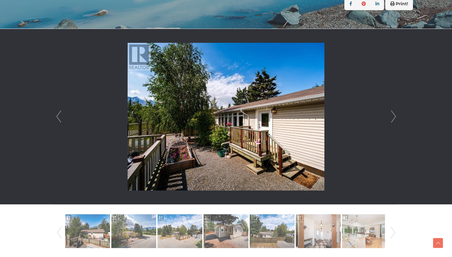
click at [390, 121] on link "Next" at bounding box center [393, 116] width 9 height 175
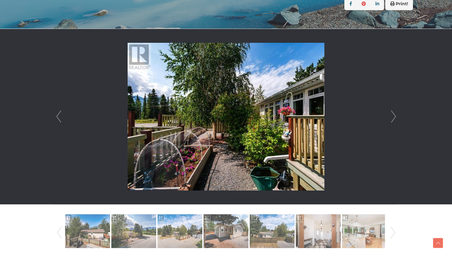
click at [390, 121] on link "Next" at bounding box center [393, 116] width 9 height 175
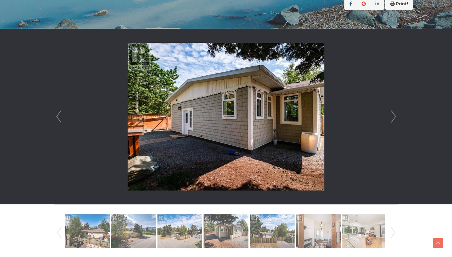
click at [390, 121] on link "Next" at bounding box center [393, 116] width 9 height 175
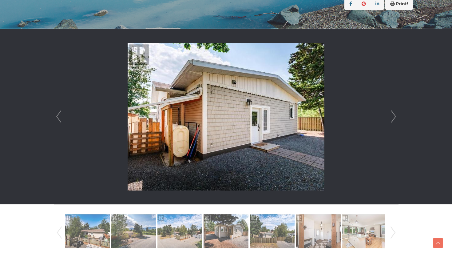
click at [390, 121] on link "Next" at bounding box center [393, 116] width 9 height 175
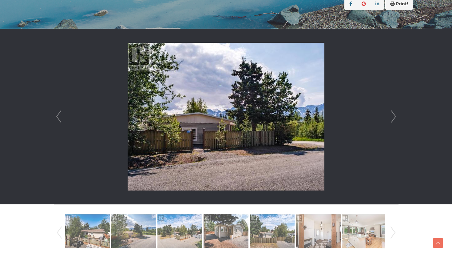
click at [390, 121] on link "Next" at bounding box center [393, 116] width 9 height 175
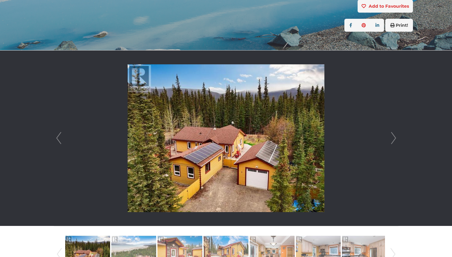
scroll to position [143, 0]
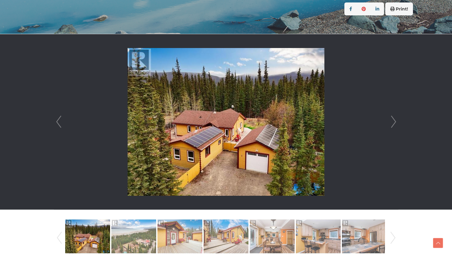
click at [392, 122] on link "Next" at bounding box center [393, 121] width 9 height 175
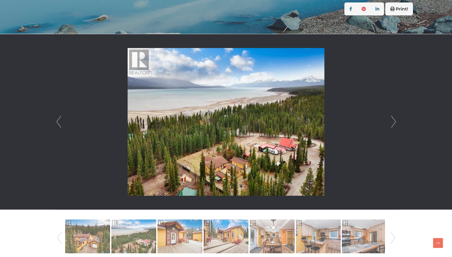
click at [392, 122] on link "Next" at bounding box center [393, 121] width 9 height 175
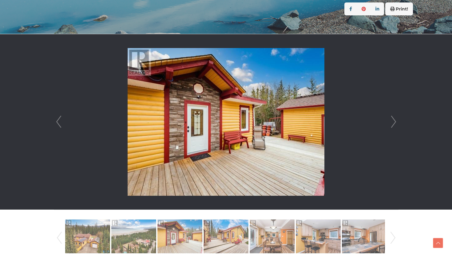
click at [392, 122] on link "Next" at bounding box center [393, 121] width 9 height 175
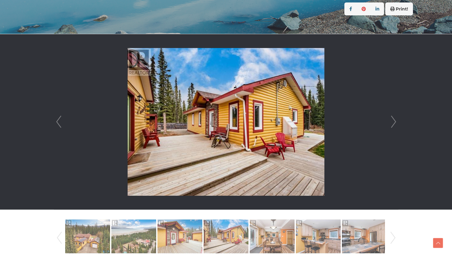
click at [392, 122] on link "Next" at bounding box center [393, 121] width 9 height 175
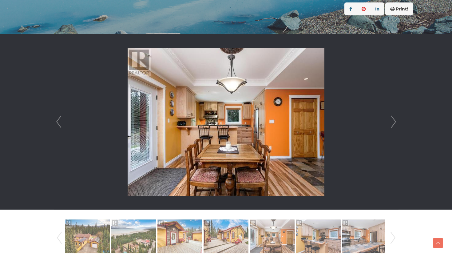
click at [392, 122] on link "Next" at bounding box center [393, 121] width 9 height 175
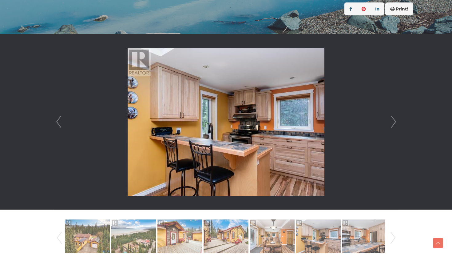
click at [392, 122] on link "Next" at bounding box center [393, 121] width 9 height 175
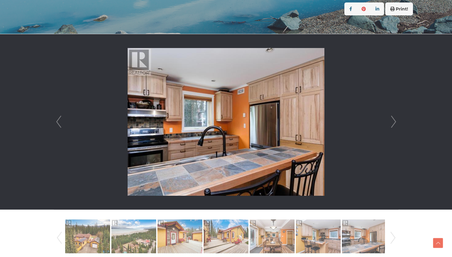
click at [392, 122] on link "Next" at bounding box center [393, 121] width 9 height 175
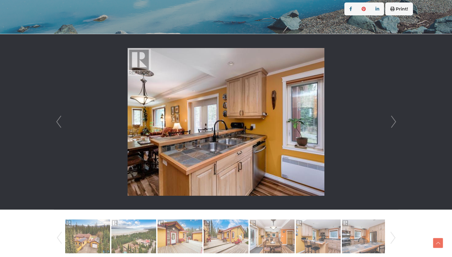
click at [392, 122] on link "Next" at bounding box center [393, 121] width 9 height 175
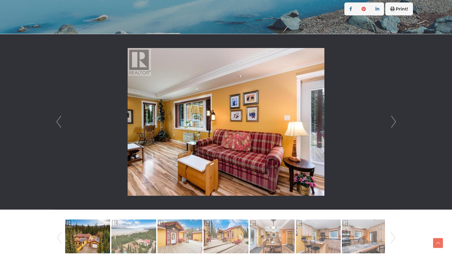
click at [392, 122] on link "Next" at bounding box center [393, 121] width 9 height 175
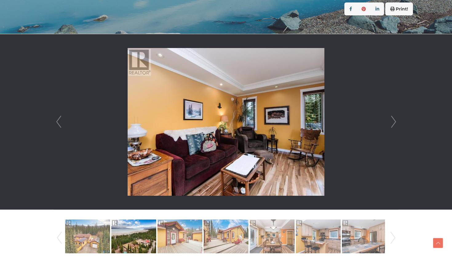
click at [392, 122] on link "Next" at bounding box center [393, 121] width 9 height 175
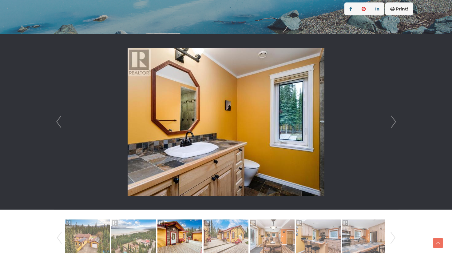
click at [392, 122] on link "Next" at bounding box center [393, 121] width 9 height 175
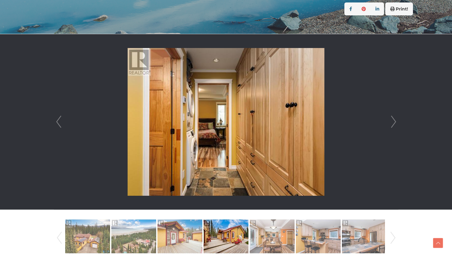
click at [392, 122] on link "Next" at bounding box center [393, 121] width 9 height 175
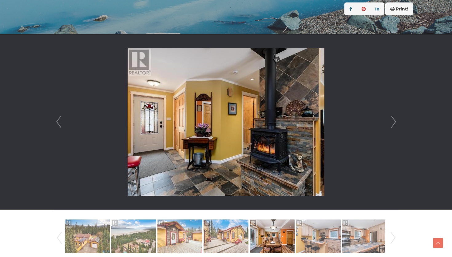
click at [392, 122] on link "Next" at bounding box center [393, 121] width 9 height 175
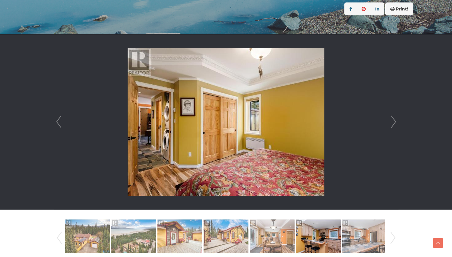
click at [392, 122] on link "Next" at bounding box center [393, 121] width 9 height 175
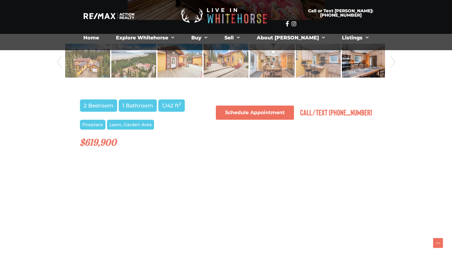
scroll to position [129, 0]
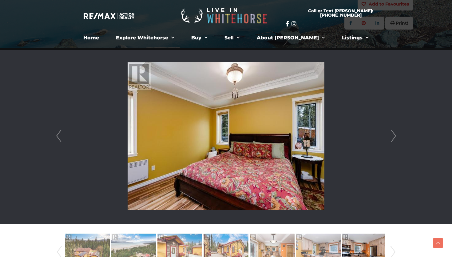
click at [396, 128] on link "Next" at bounding box center [393, 135] width 9 height 175
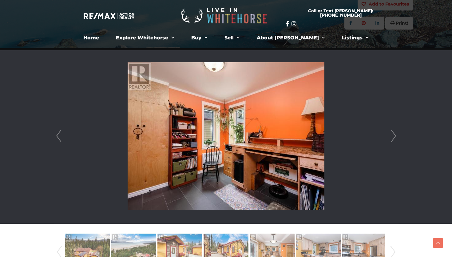
click at [396, 128] on link "Next" at bounding box center [393, 135] width 9 height 175
click at [394, 135] on link "Next" at bounding box center [393, 135] width 9 height 175
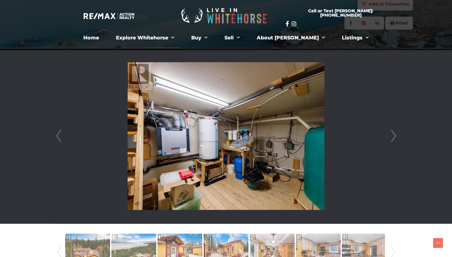
click at [394, 135] on link "Next" at bounding box center [393, 135] width 9 height 175
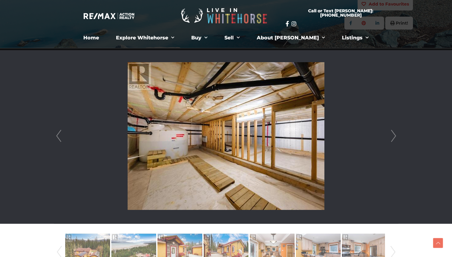
click at [394, 135] on link "Next" at bounding box center [393, 135] width 9 height 175
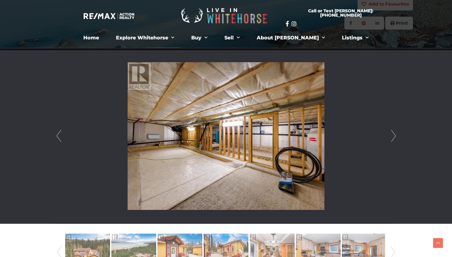
click at [394, 135] on link "Next" at bounding box center [393, 135] width 9 height 175
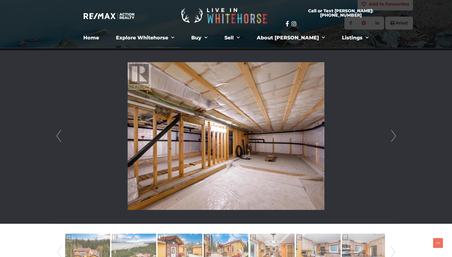
click at [394, 135] on link "Next" at bounding box center [393, 135] width 9 height 175
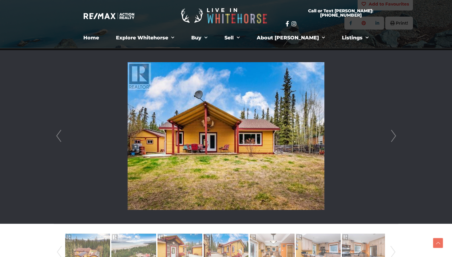
click at [394, 135] on link "Next" at bounding box center [393, 135] width 9 height 175
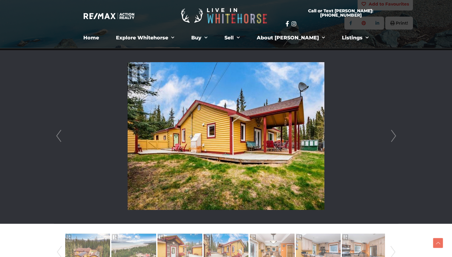
click at [394, 135] on link "Next" at bounding box center [393, 135] width 9 height 175
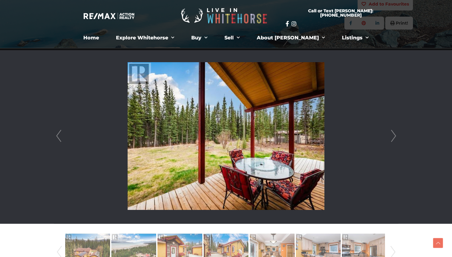
click at [394, 135] on link "Next" at bounding box center [393, 135] width 9 height 175
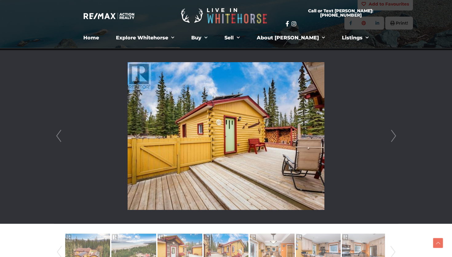
click at [394, 135] on link "Next" at bounding box center [393, 135] width 9 height 175
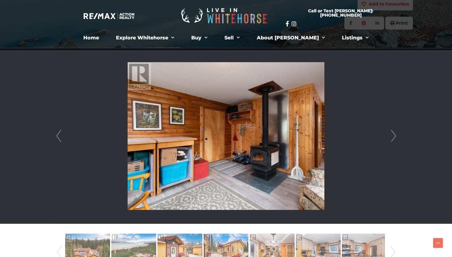
click at [394, 135] on link "Next" at bounding box center [393, 135] width 9 height 175
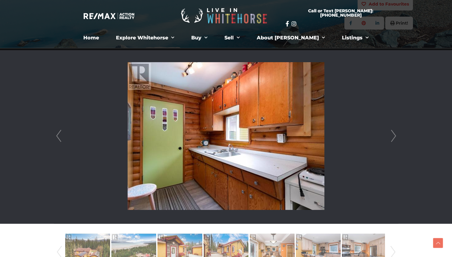
click at [394, 135] on link "Next" at bounding box center [393, 135] width 9 height 175
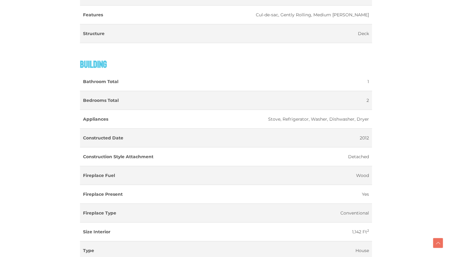
scroll to position [780, 0]
